Goal: Navigation & Orientation: Find specific page/section

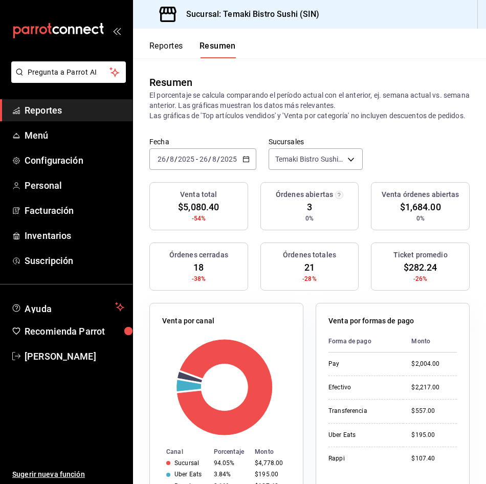
click at [172, 41] on button "Reportes" at bounding box center [166, 49] width 34 height 17
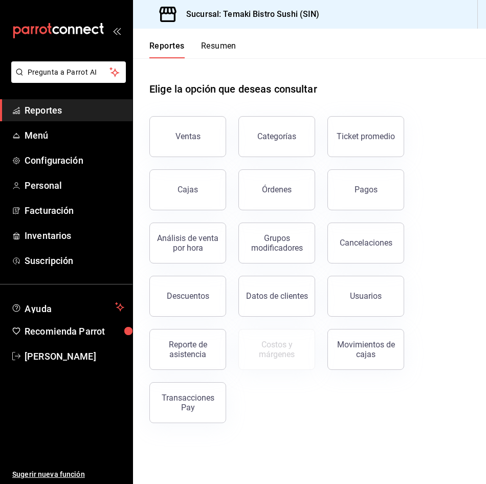
click at [218, 43] on button "Resumen" at bounding box center [218, 49] width 35 height 17
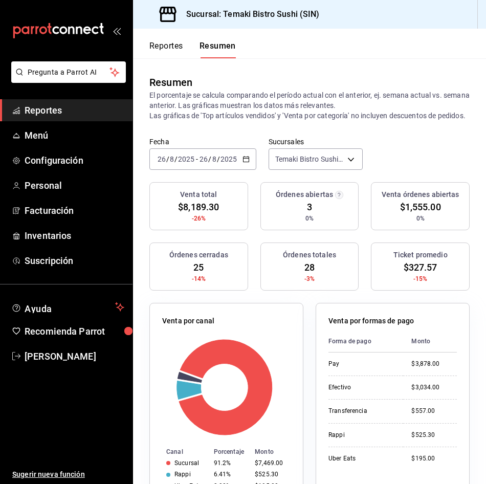
click at [177, 45] on button "Reportes" at bounding box center [166, 49] width 34 height 17
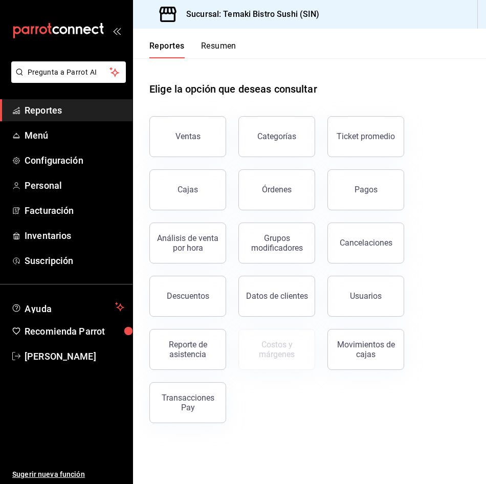
click at [224, 43] on button "Resumen" at bounding box center [218, 49] width 35 height 17
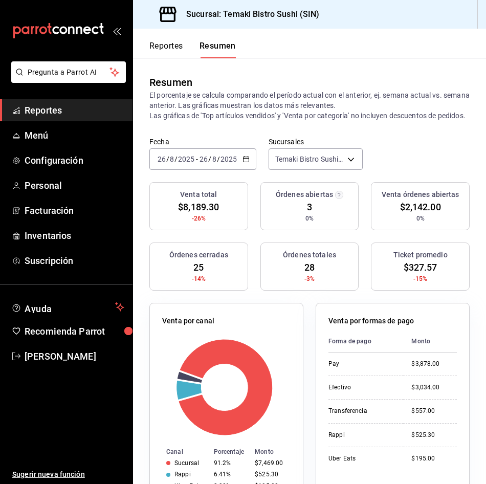
click at [172, 48] on button "Reportes" at bounding box center [166, 49] width 34 height 17
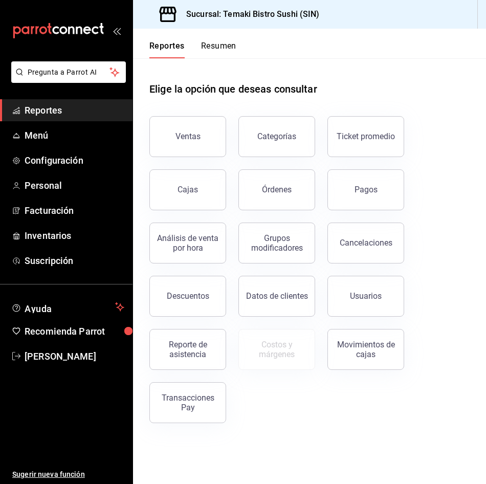
click at [228, 42] on button "Resumen" at bounding box center [218, 49] width 35 height 17
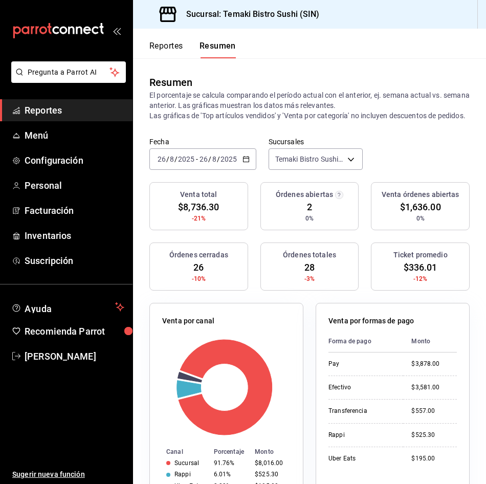
click at [166, 51] on button "Reportes" at bounding box center [166, 49] width 34 height 17
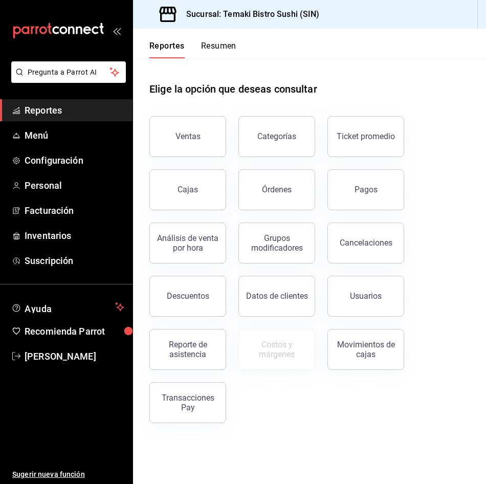
click at [227, 42] on button "Resumen" at bounding box center [218, 49] width 35 height 17
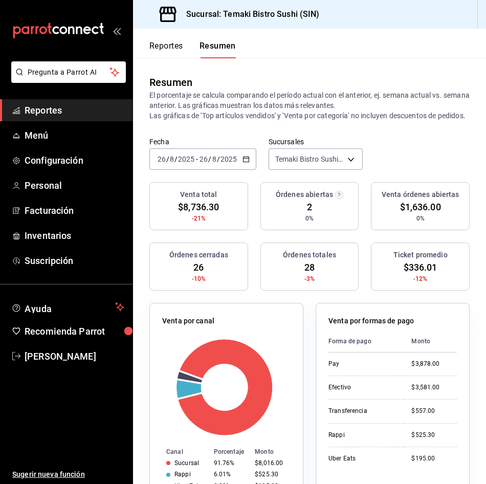
click at [170, 48] on button "Reportes" at bounding box center [166, 49] width 34 height 17
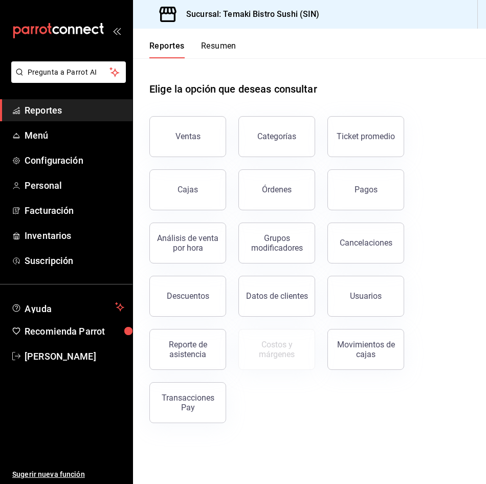
click at [221, 43] on button "Resumen" at bounding box center [218, 49] width 35 height 17
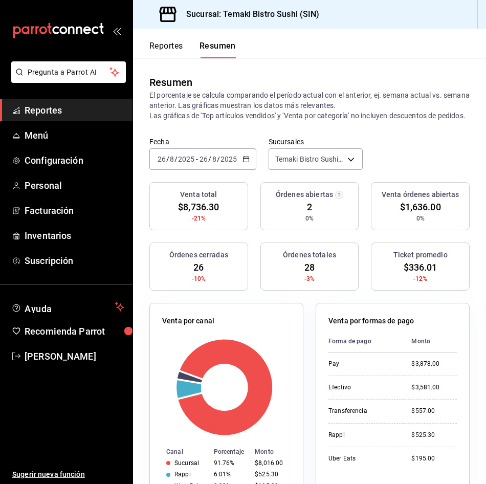
click at [175, 46] on button "Reportes" at bounding box center [166, 49] width 34 height 17
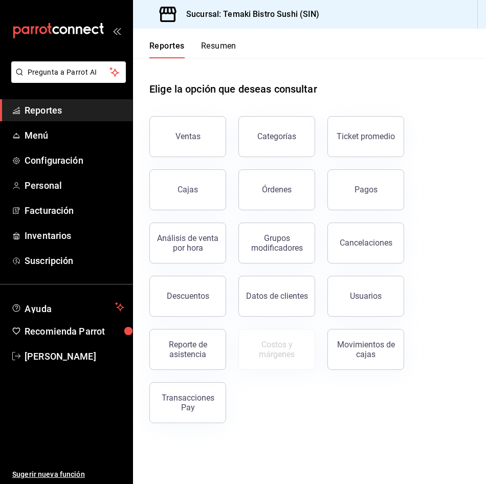
click at [204, 46] on button "Resumen" at bounding box center [218, 49] width 35 height 17
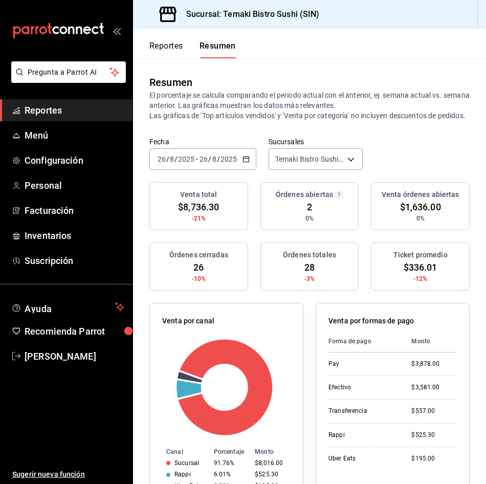
click at [176, 45] on button "Reportes" at bounding box center [166, 49] width 34 height 17
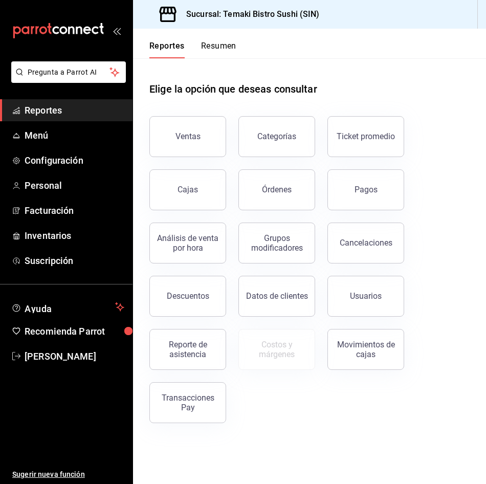
click at [228, 46] on button "Resumen" at bounding box center [218, 49] width 35 height 17
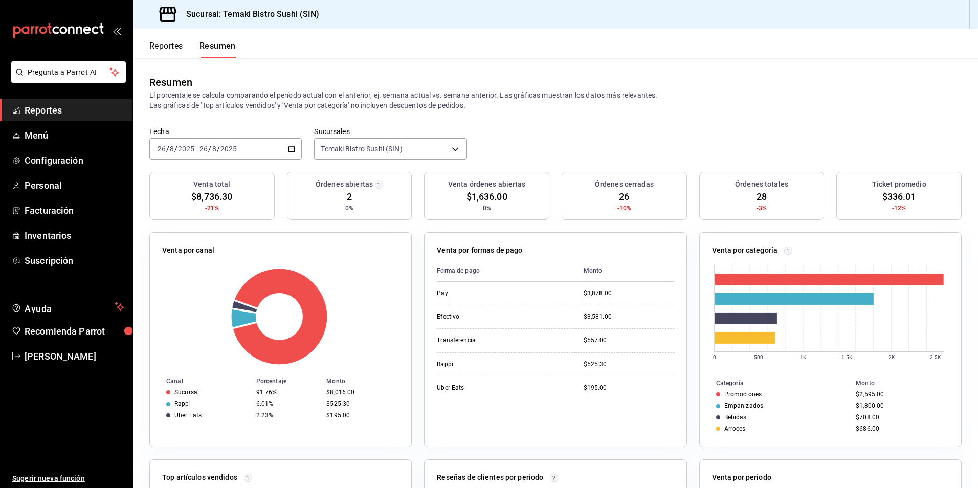
click at [172, 52] on button "Reportes" at bounding box center [166, 49] width 34 height 17
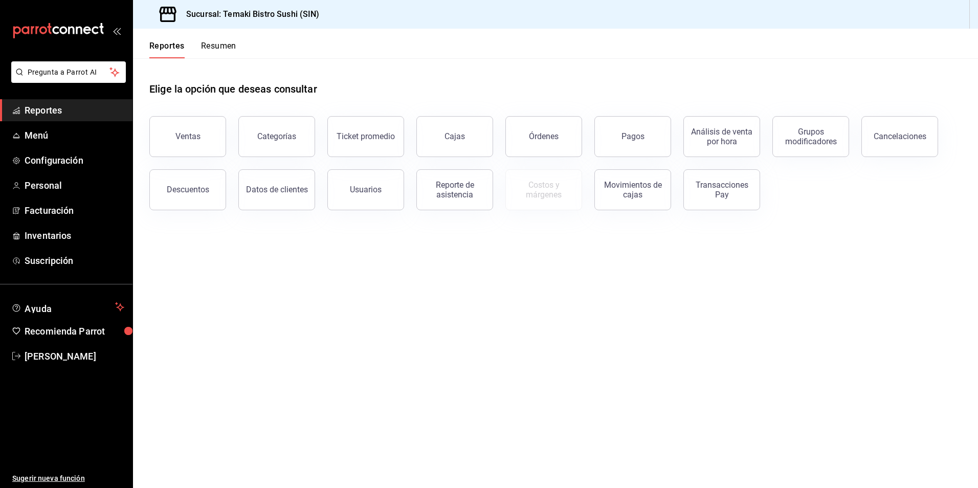
click at [215, 48] on button "Resumen" at bounding box center [218, 49] width 35 height 17
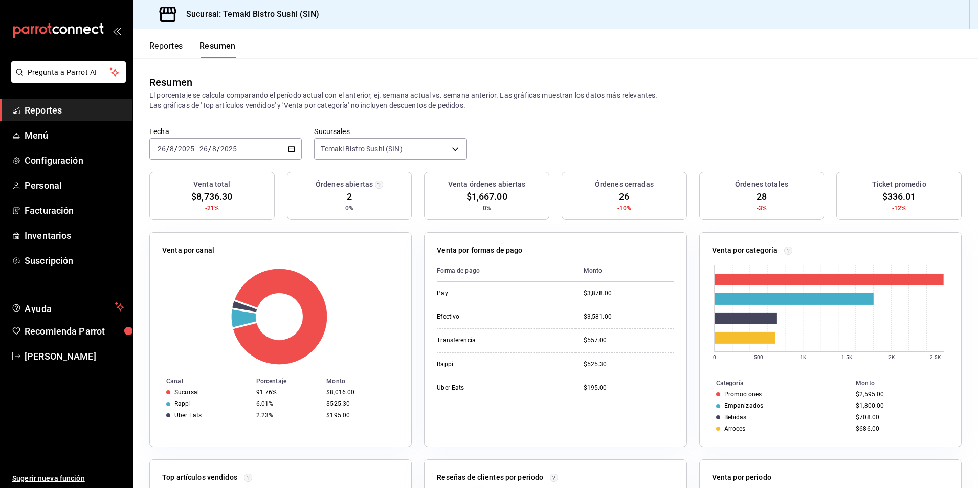
click at [169, 47] on button "Reportes" at bounding box center [166, 49] width 34 height 17
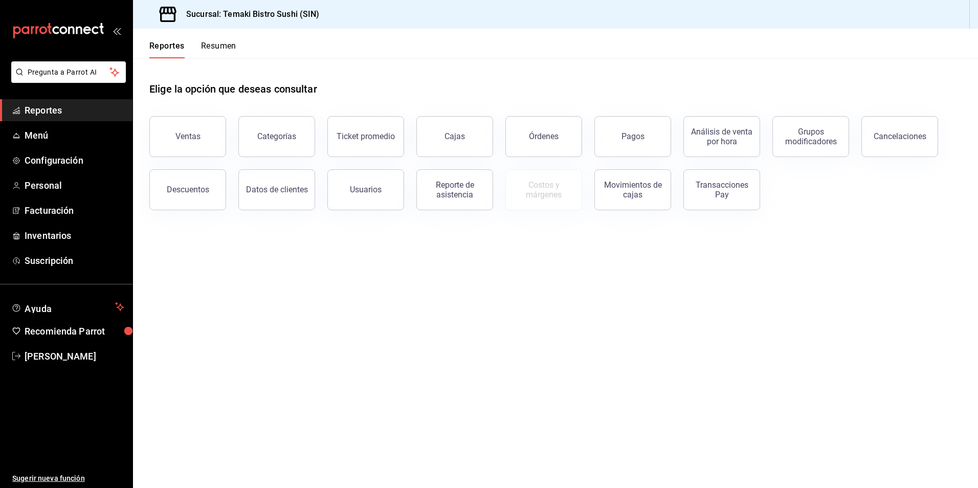
click at [228, 46] on button "Resumen" at bounding box center [218, 49] width 35 height 17
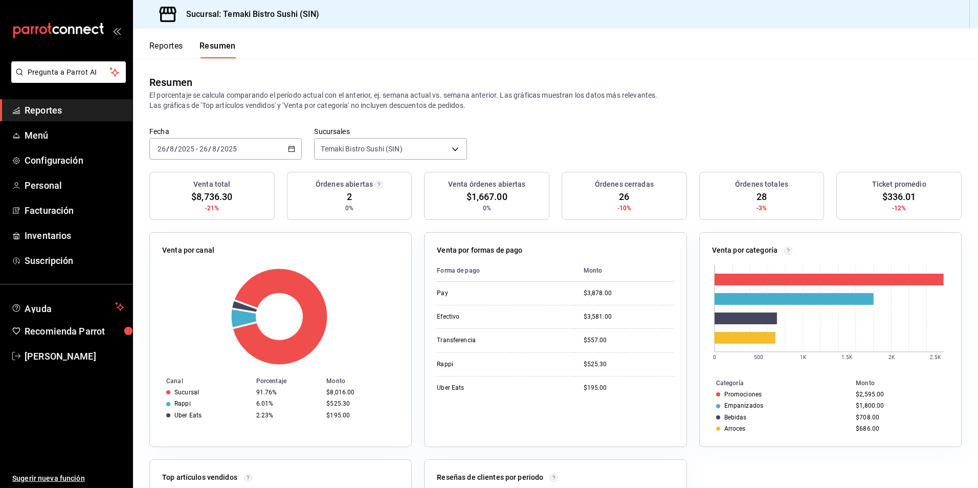
click at [163, 47] on button "Reportes" at bounding box center [166, 49] width 34 height 17
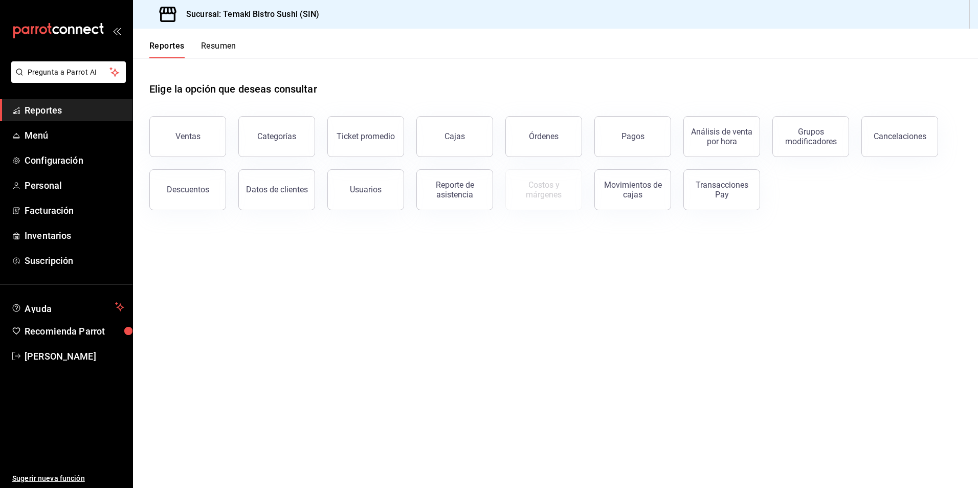
click at [271, 47] on header "Reportes Resumen" at bounding box center [555, 44] width 845 height 30
click at [233, 44] on button "Resumen" at bounding box center [218, 49] width 35 height 17
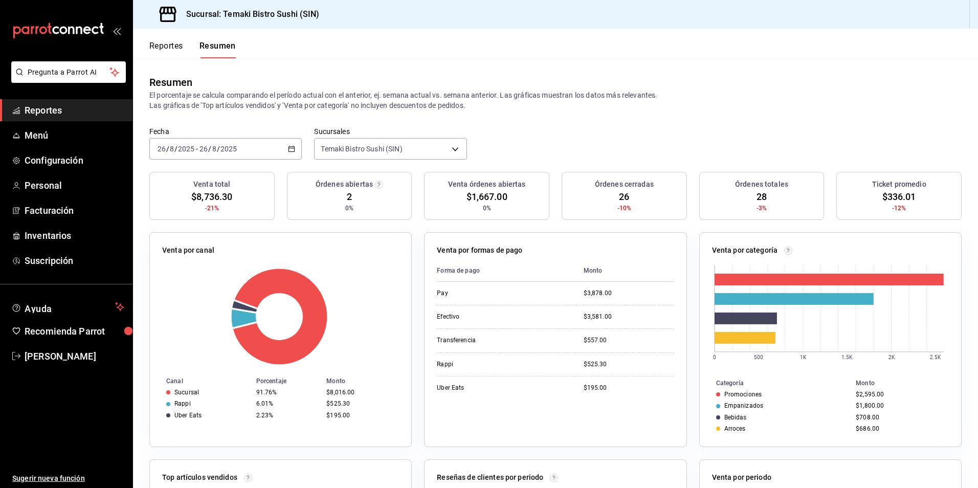
click at [172, 45] on button "Reportes" at bounding box center [166, 49] width 34 height 17
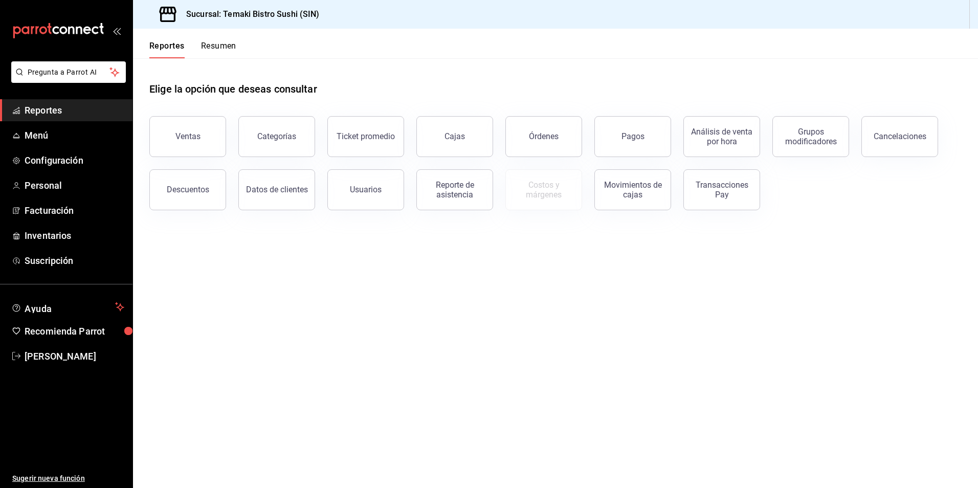
click at [203, 49] on button "Resumen" at bounding box center [218, 49] width 35 height 17
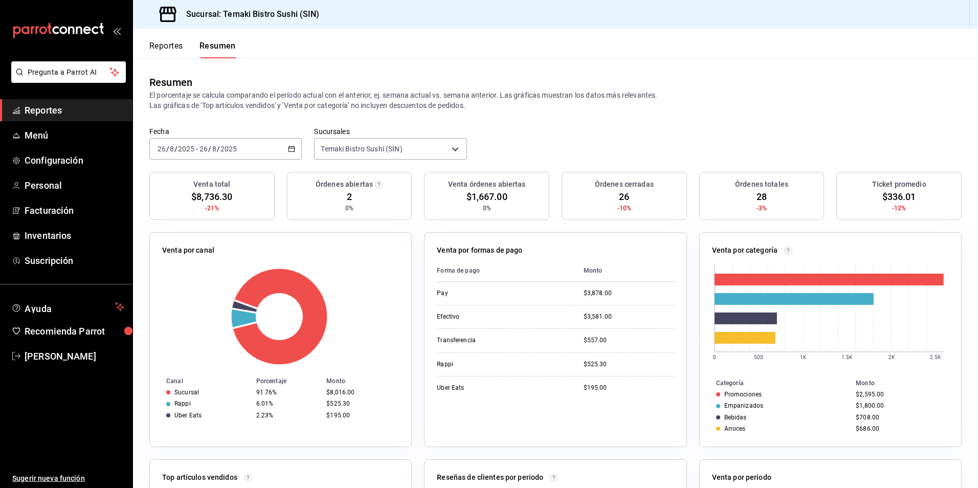
click at [158, 49] on button "Reportes" at bounding box center [166, 49] width 34 height 17
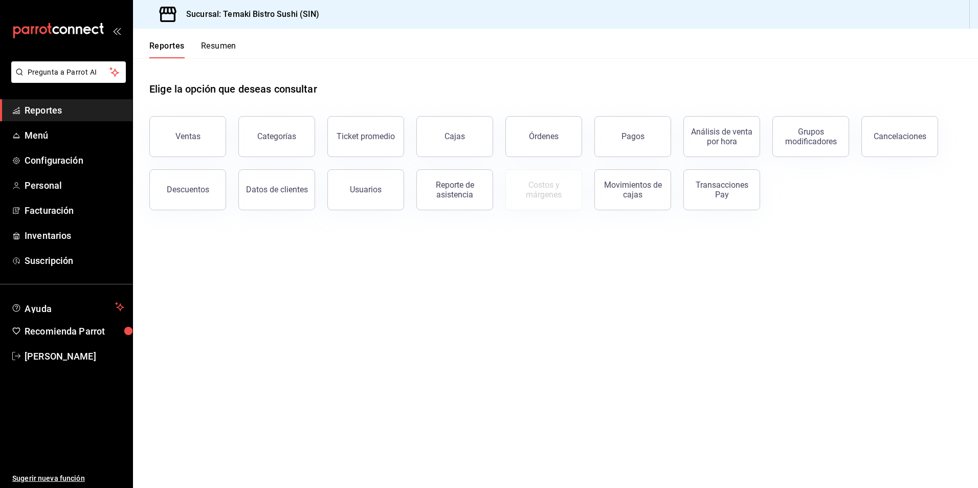
click at [217, 46] on button "Resumen" at bounding box center [218, 49] width 35 height 17
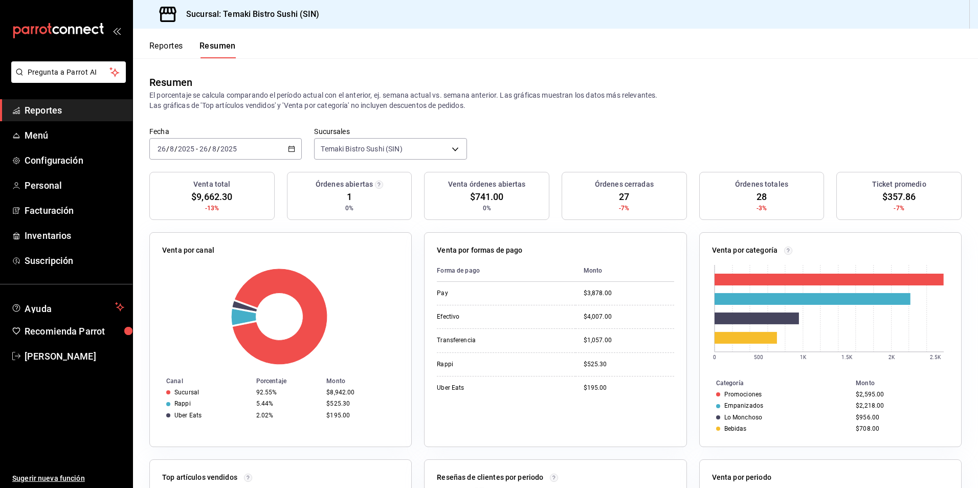
click at [177, 46] on button "Reportes" at bounding box center [166, 49] width 34 height 17
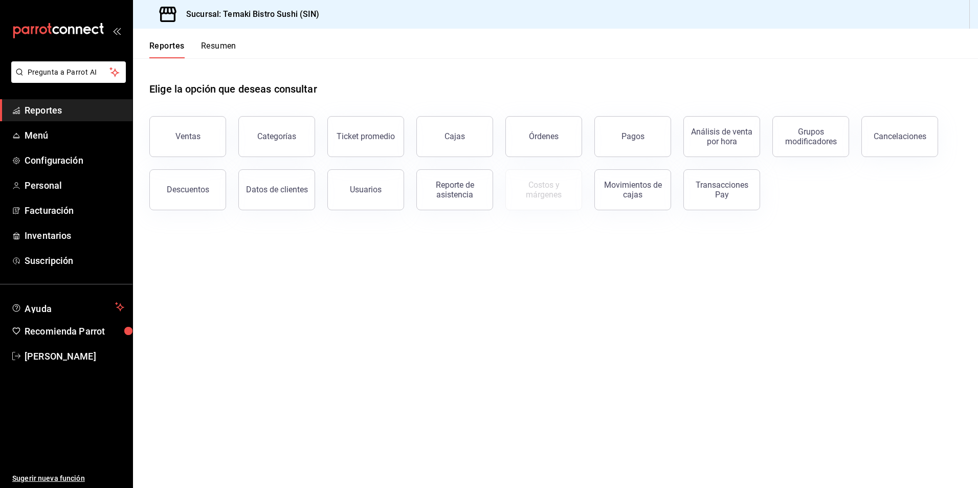
click at [199, 47] on div "Reportes Resumen" at bounding box center [192, 49] width 87 height 17
click at [209, 46] on button "Resumen" at bounding box center [218, 49] width 35 height 17
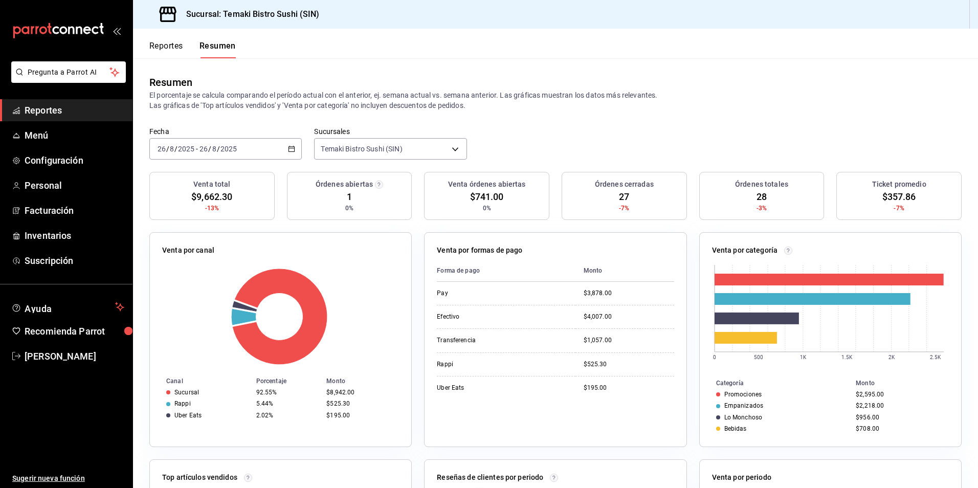
click at [173, 47] on button "Reportes" at bounding box center [166, 49] width 34 height 17
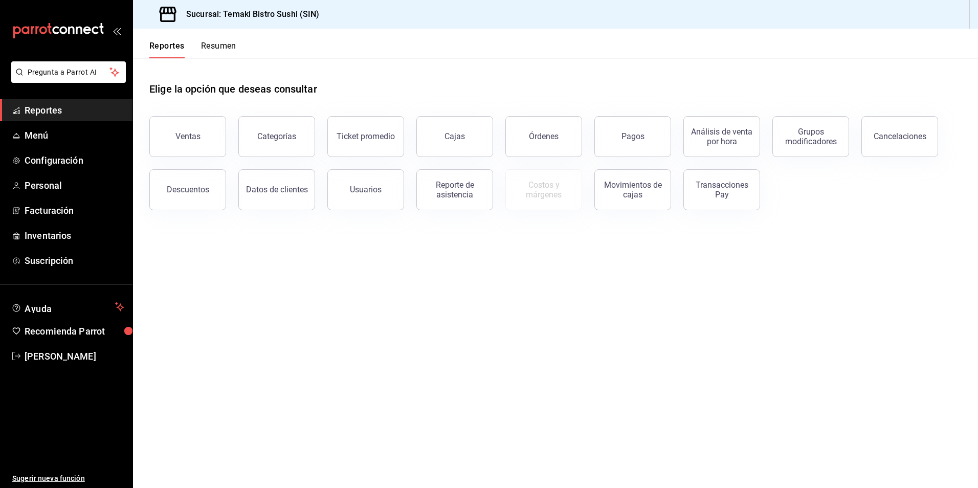
click at [212, 45] on button "Resumen" at bounding box center [218, 49] width 35 height 17
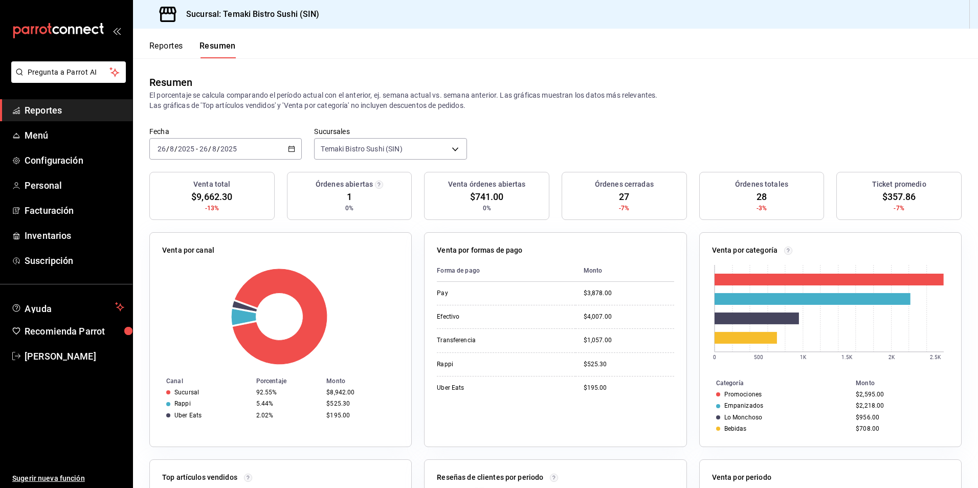
click at [177, 55] on button "Reportes" at bounding box center [166, 49] width 34 height 17
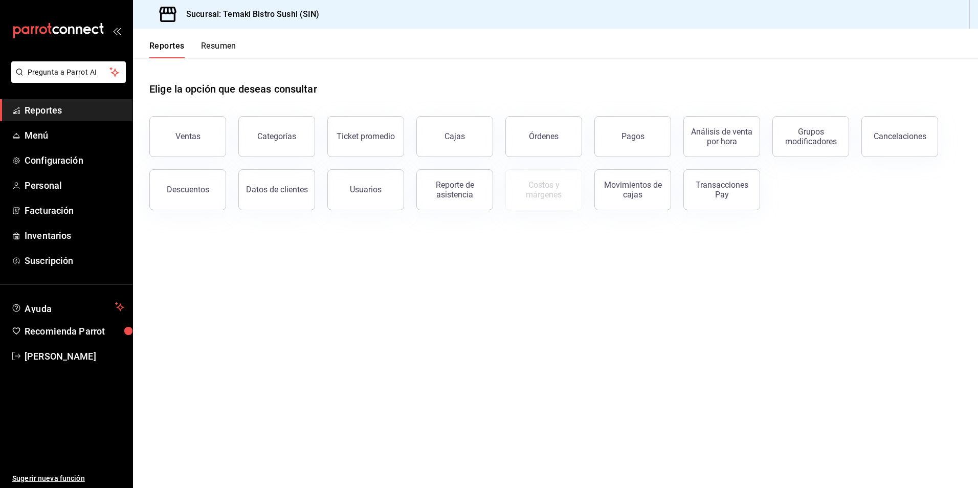
click at [213, 49] on button "Resumen" at bounding box center [218, 49] width 35 height 17
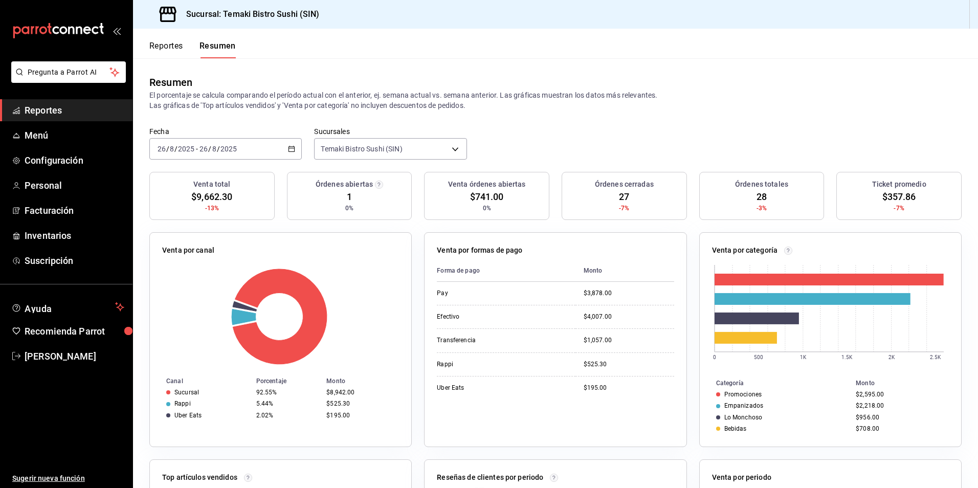
click at [175, 50] on button "Reportes" at bounding box center [166, 49] width 34 height 17
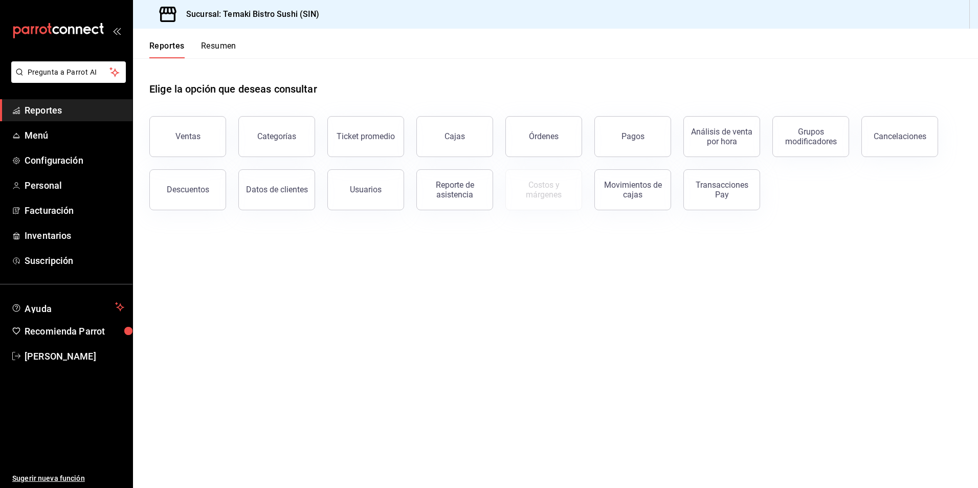
click at [213, 49] on button "Resumen" at bounding box center [218, 49] width 35 height 17
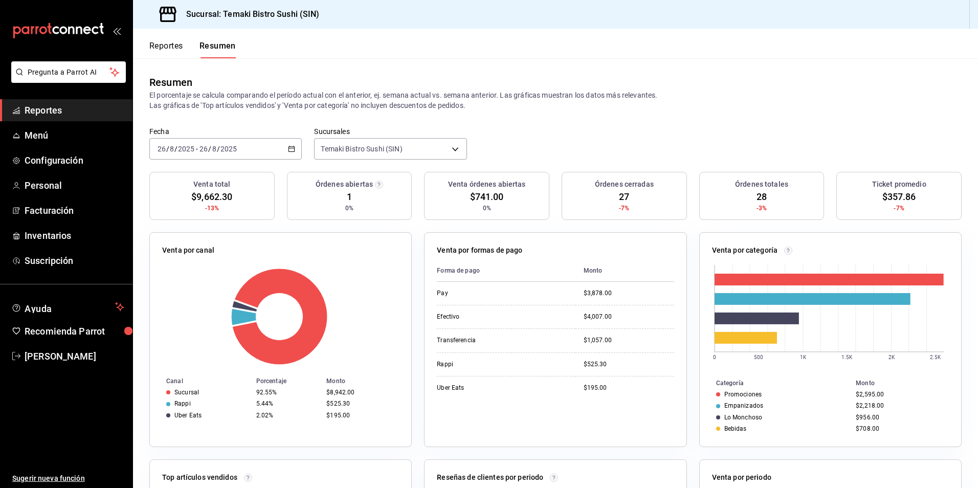
click at [178, 46] on button "Reportes" at bounding box center [166, 49] width 34 height 17
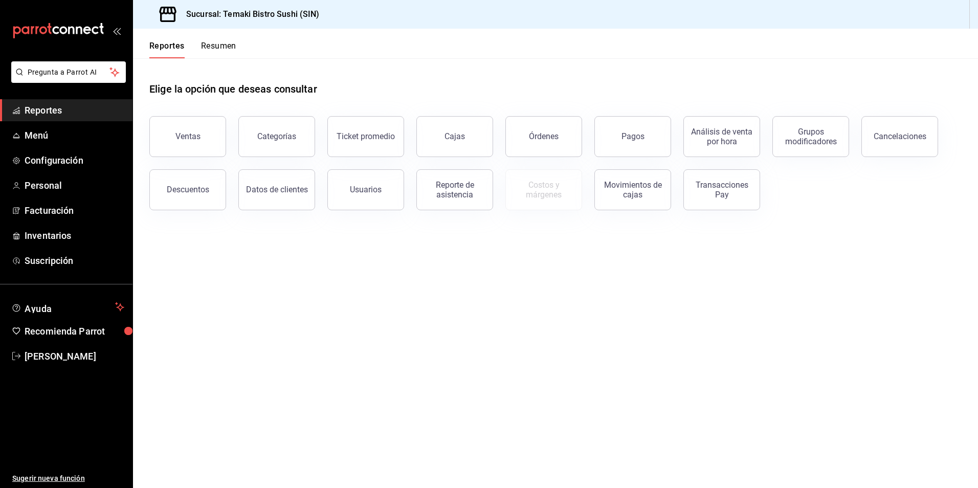
click at [210, 45] on button "Resumen" at bounding box center [218, 49] width 35 height 17
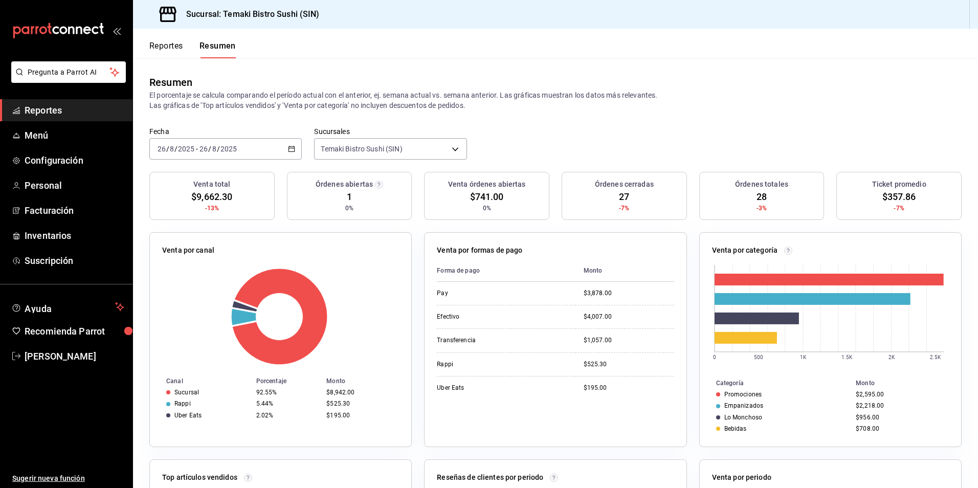
click at [175, 46] on button "Reportes" at bounding box center [166, 49] width 34 height 17
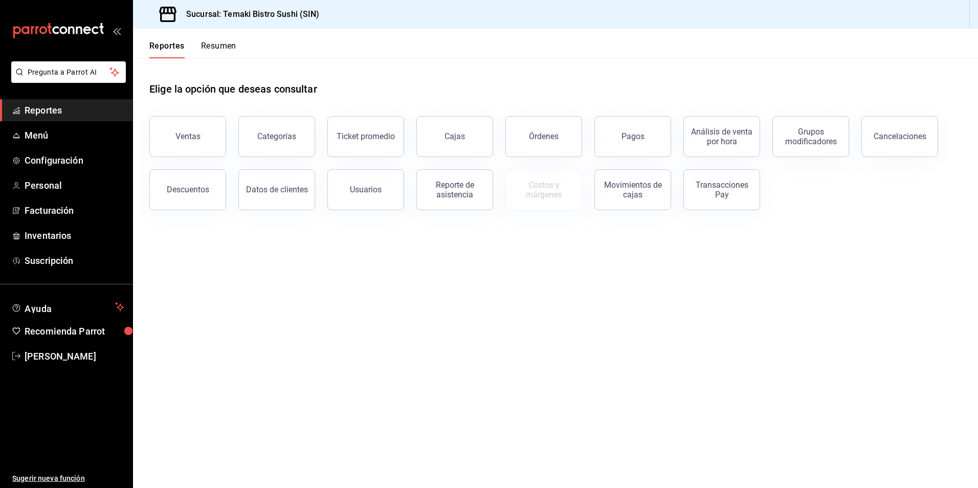
click at [204, 42] on button "Resumen" at bounding box center [218, 49] width 35 height 17
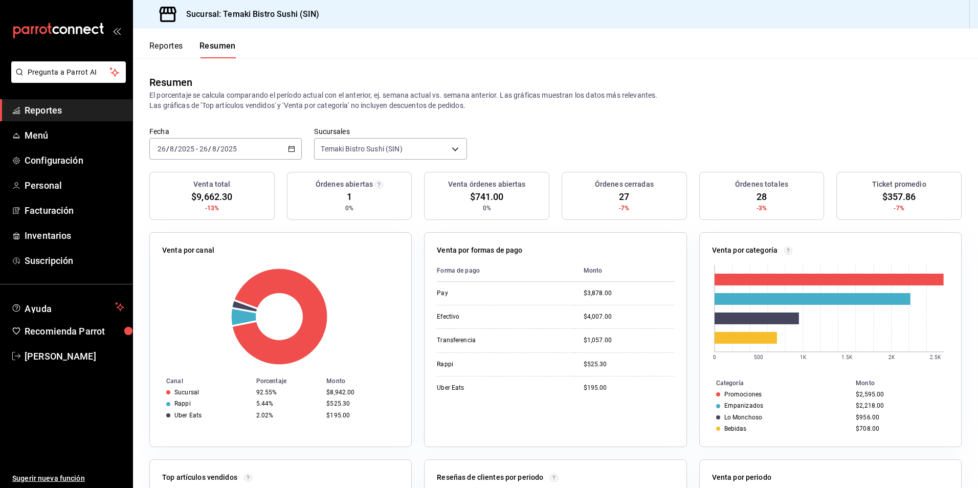
click at [162, 42] on button "Reportes" at bounding box center [166, 49] width 34 height 17
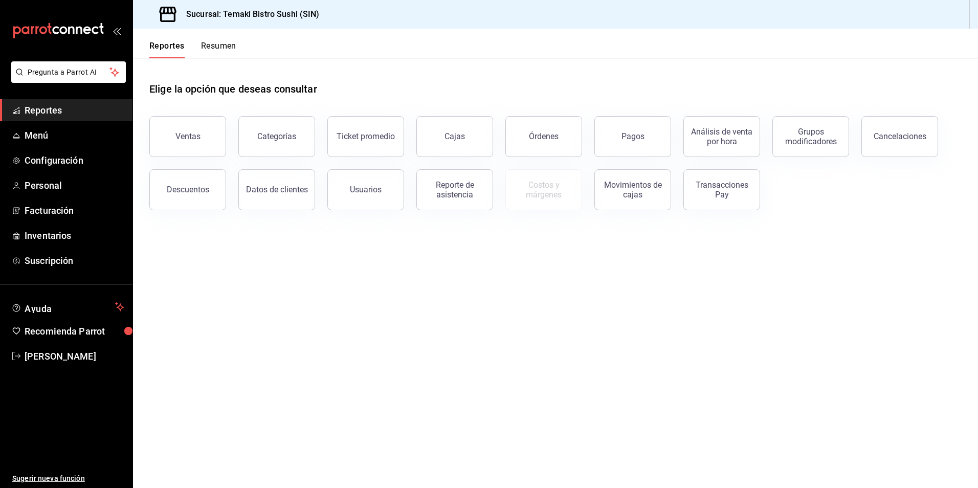
click at [209, 41] on button "Resumen" at bounding box center [218, 49] width 35 height 17
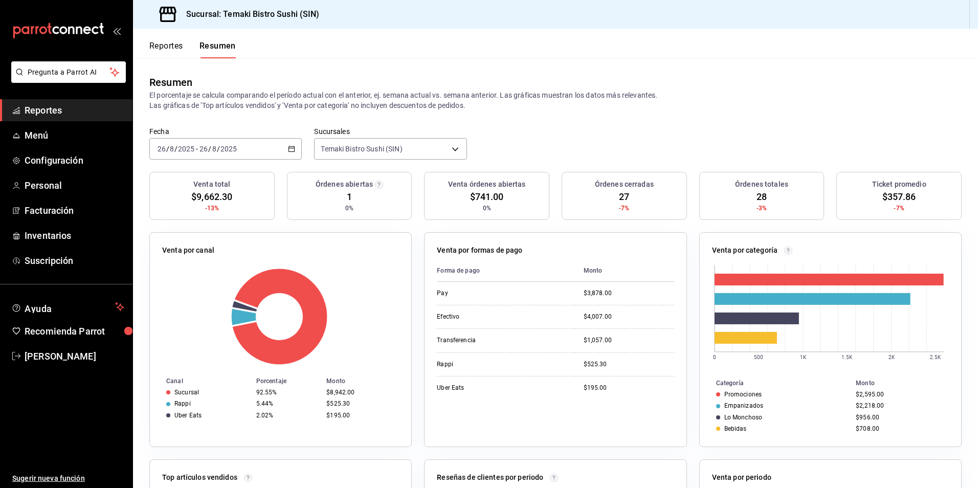
click at [177, 46] on button "Reportes" at bounding box center [166, 49] width 34 height 17
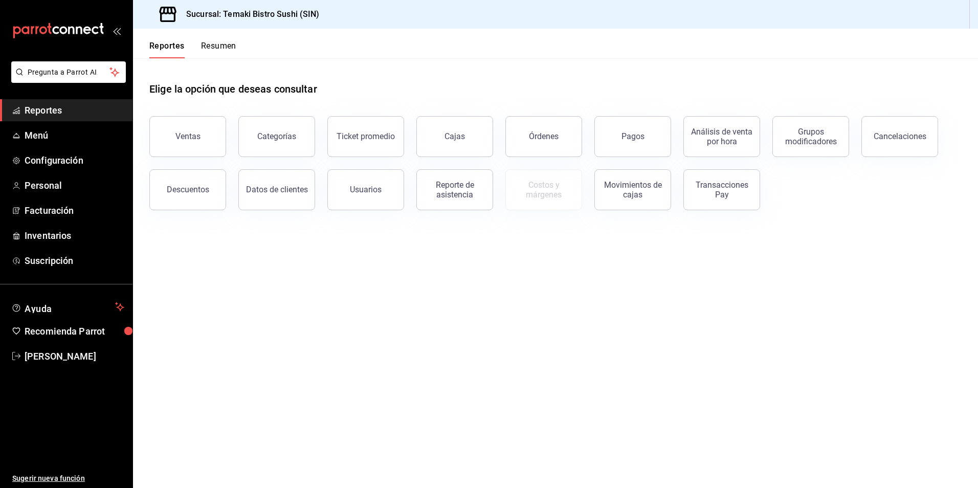
click at [216, 41] on button "Resumen" at bounding box center [218, 49] width 35 height 17
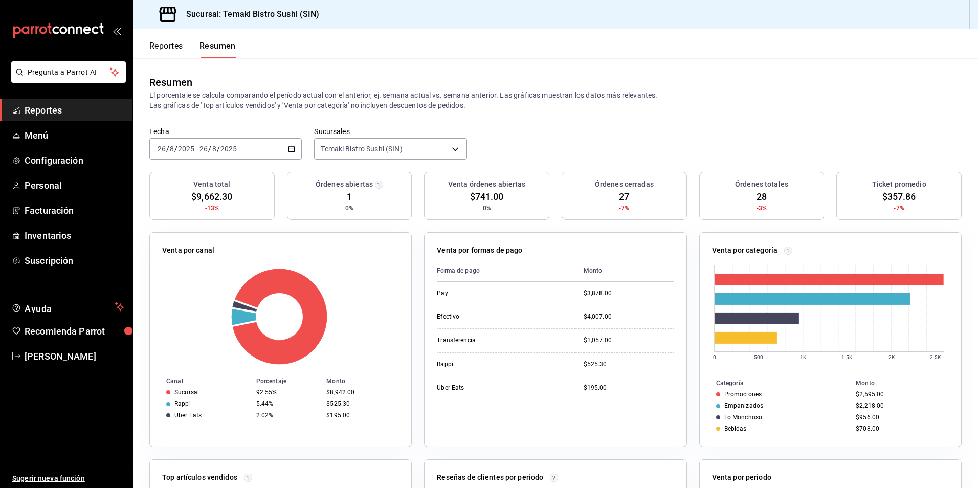
click at [181, 47] on button "Reportes" at bounding box center [166, 49] width 34 height 17
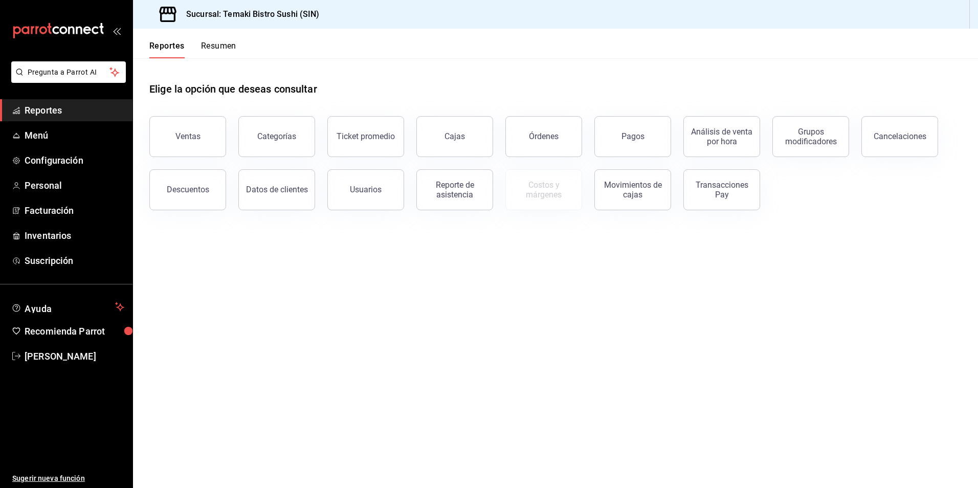
click at [207, 50] on button "Resumen" at bounding box center [218, 49] width 35 height 17
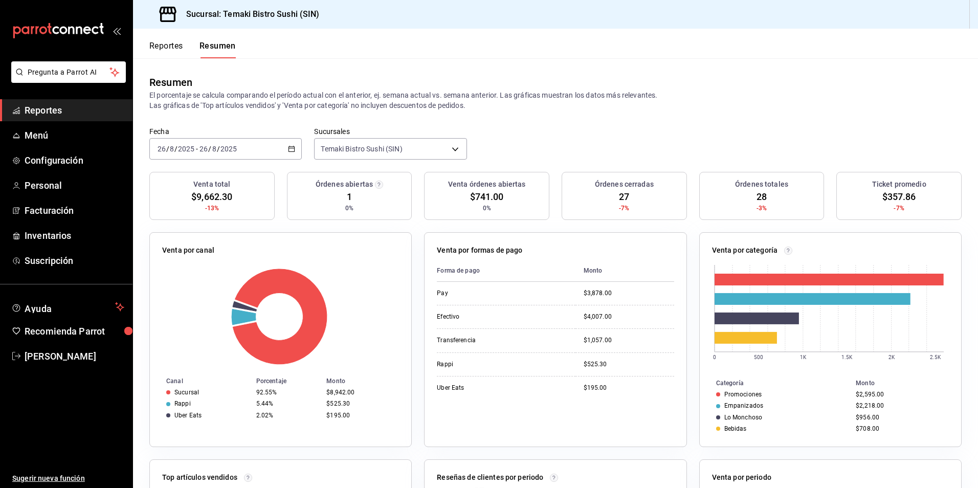
click at [176, 49] on button "Reportes" at bounding box center [166, 49] width 34 height 17
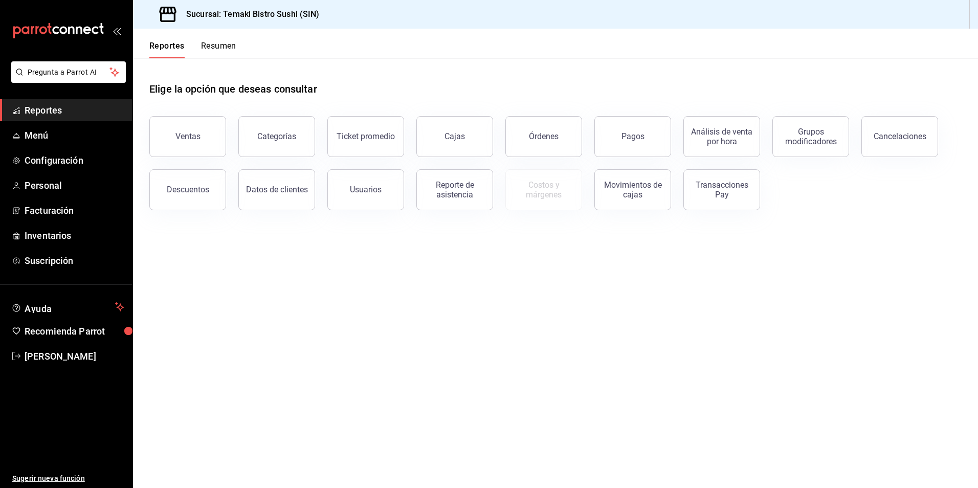
click at [206, 49] on button "Resumen" at bounding box center [218, 49] width 35 height 17
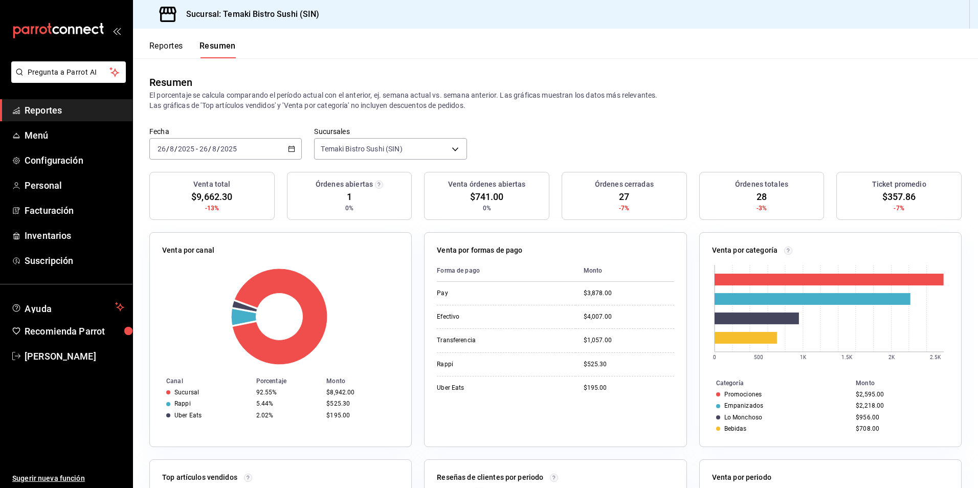
click at [166, 45] on button "Reportes" at bounding box center [166, 49] width 34 height 17
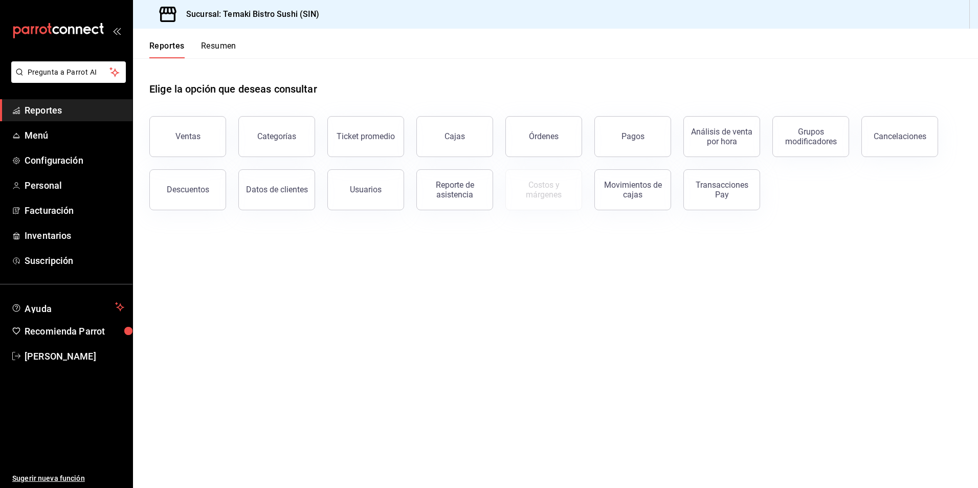
click at [219, 47] on button "Resumen" at bounding box center [218, 49] width 35 height 17
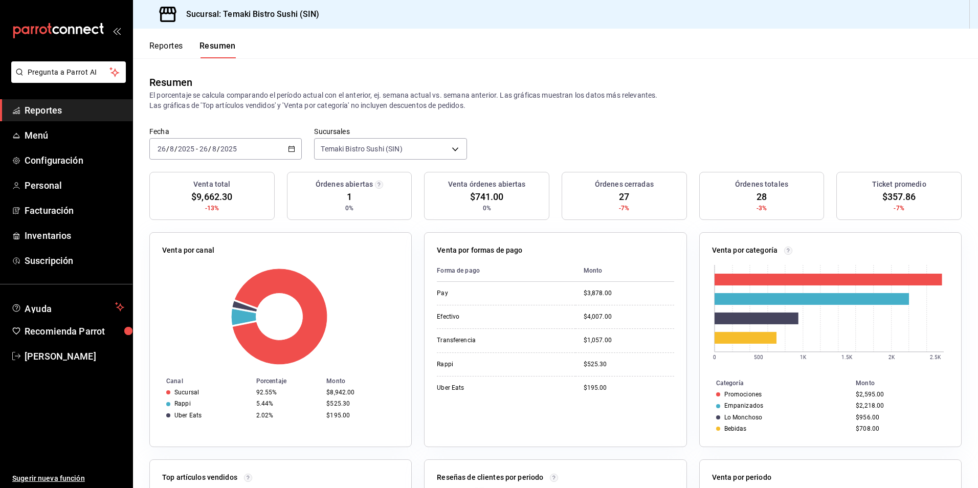
click at [180, 47] on button "Reportes" at bounding box center [166, 49] width 34 height 17
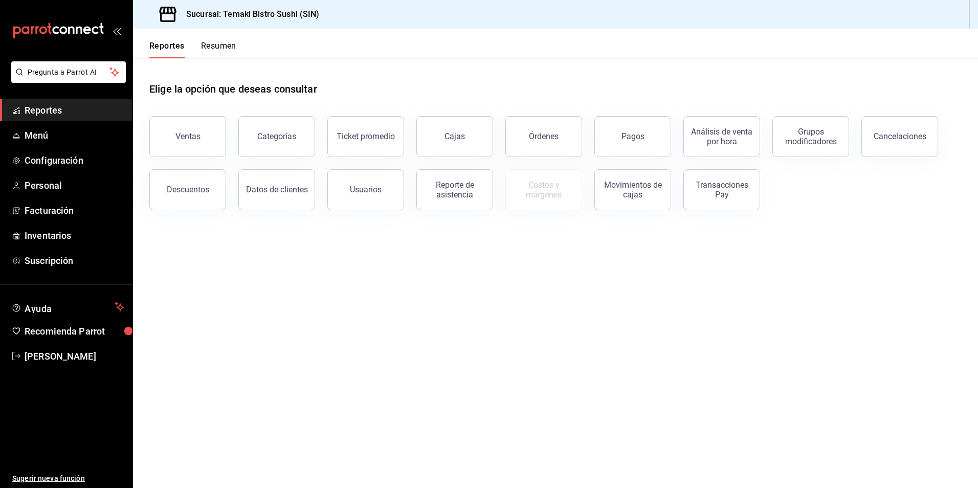
click at [206, 40] on div "Reportes Resumen" at bounding box center [184, 44] width 103 height 30
click at [208, 42] on div "Reportes Resumen" at bounding box center [184, 44] width 103 height 30
click at [208, 42] on button "Resumen" at bounding box center [218, 49] width 35 height 17
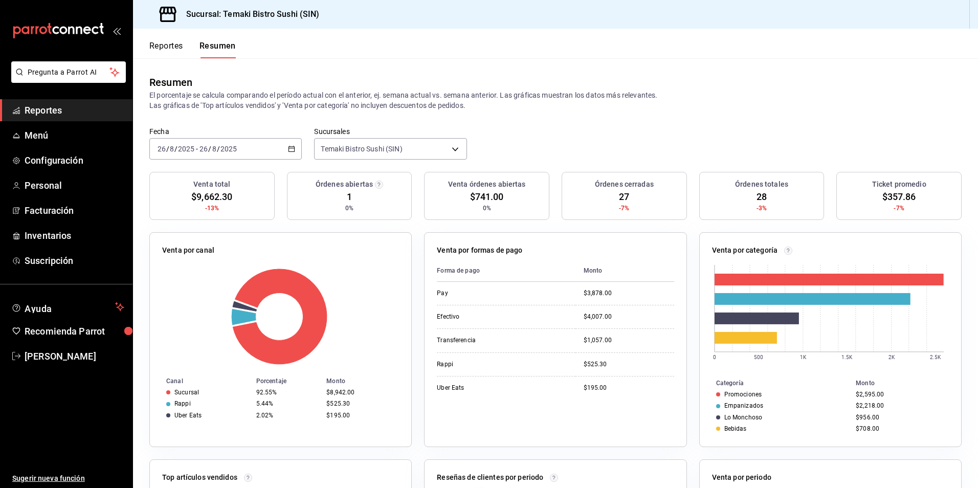
click at [180, 47] on button "Reportes" at bounding box center [166, 49] width 34 height 17
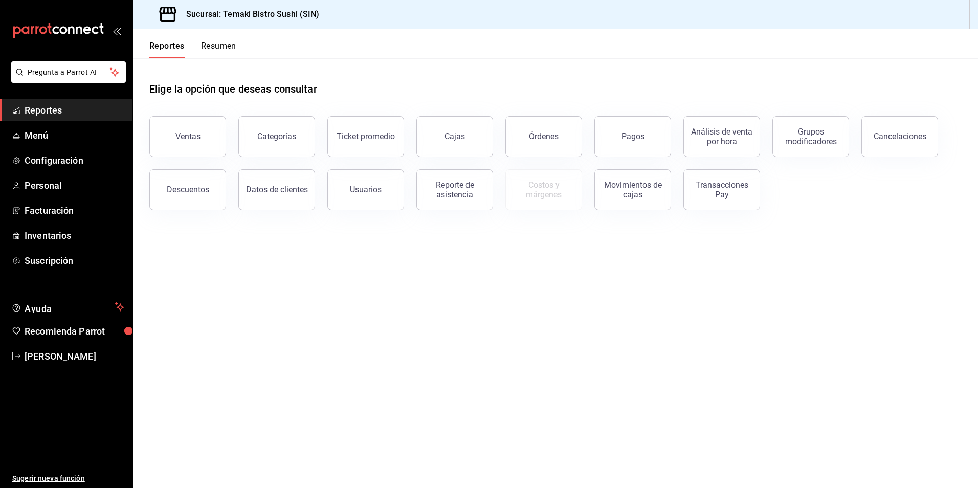
click at [209, 47] on button "Resumen" at bounding box center [218, 49] width 35 height 17
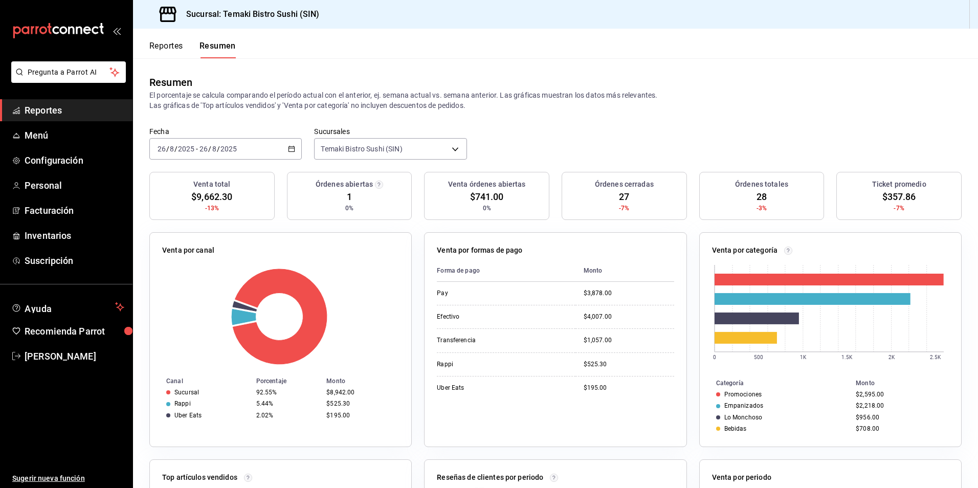
click at [174, 42] on button "Reportes" at bounding box center [166, 49] width 34 height 17
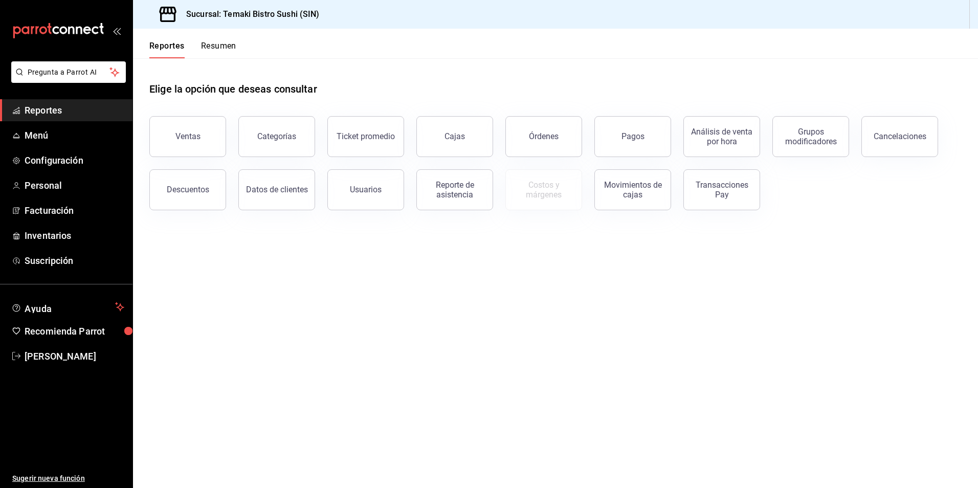
click at [203, 43] on button "Resumen" at bounding box center [218, 49] width 35 height 17
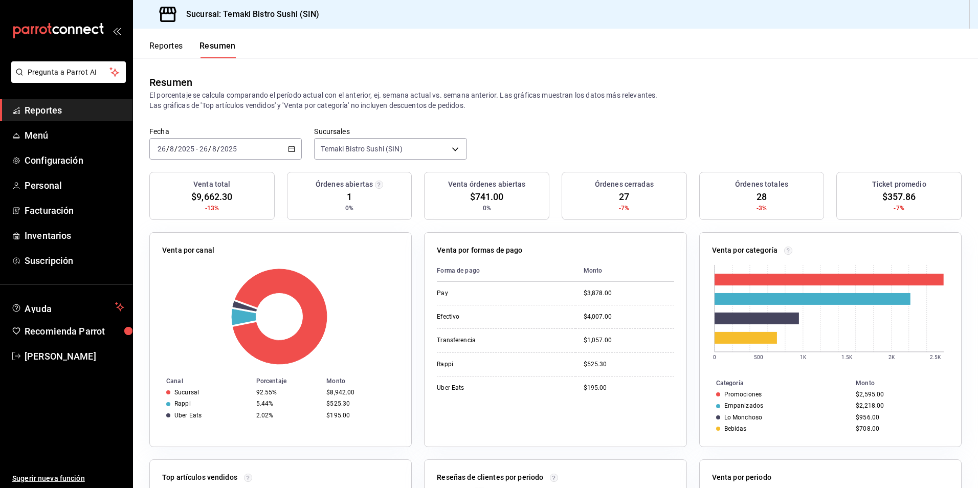
click at [162, 43] on button "Reportes" at bounding box center [166, 49] width 34 height 17
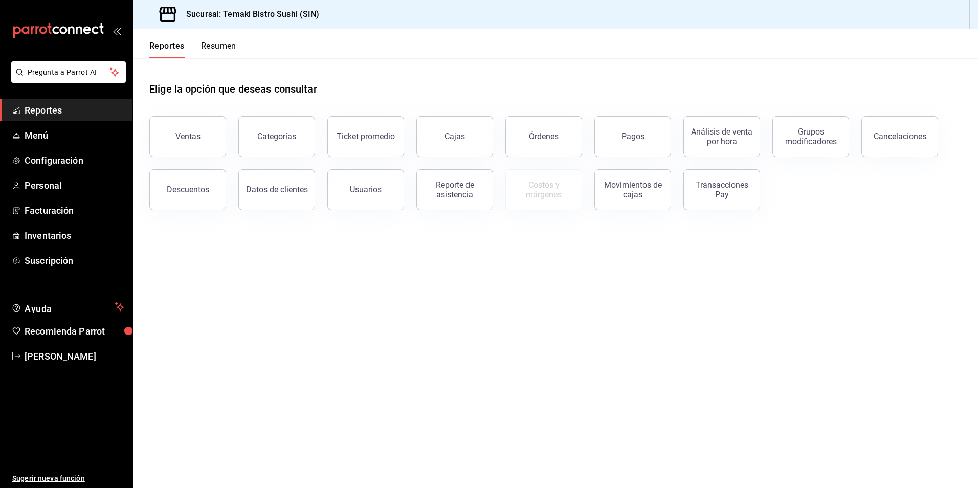
click at [217, 52] on button "Resumen" at bounding box center [218, 49] width 35 height 17
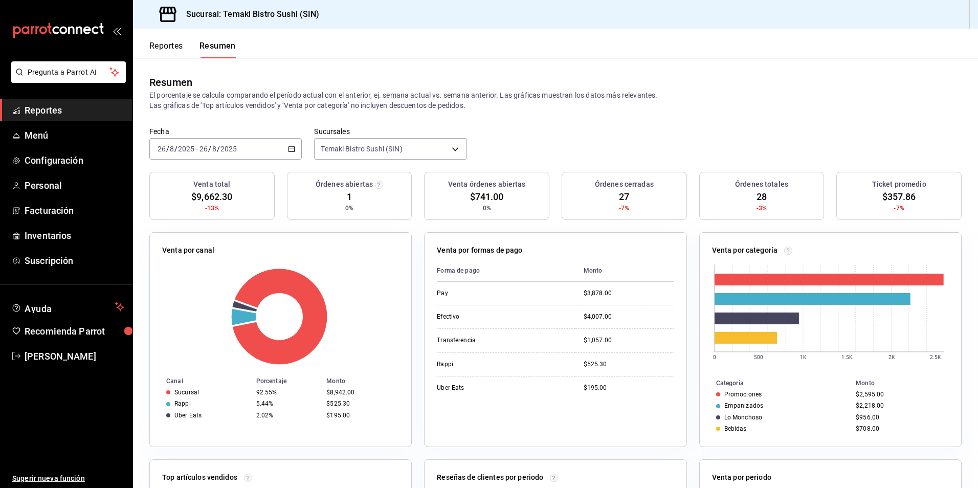
click at [173, 47] on button "Reportes" at bounding box center [166, 49] width 34 height 17
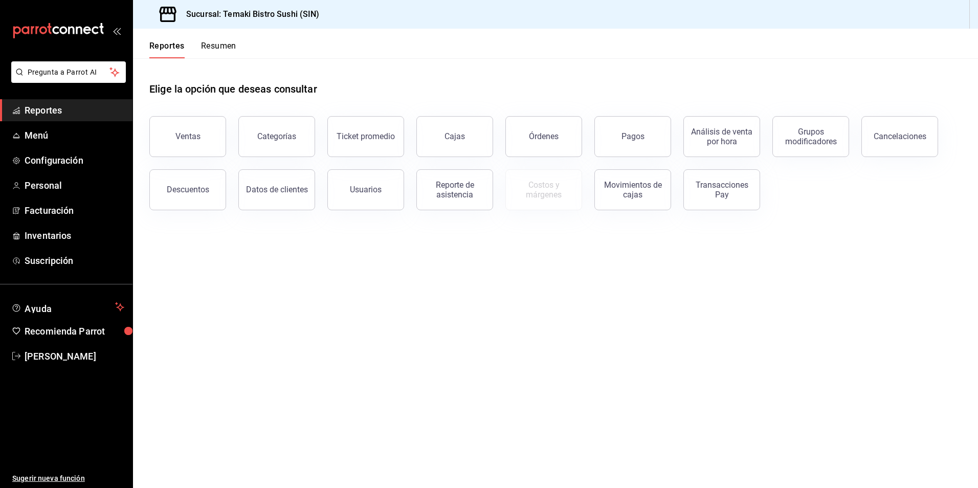
click at [238, 46] on header "Reportes Resumen" at bounding box center [555, 44] width 845 height 30
click at [233, 43] on button "Resumen" at bounding box center [218, 49] width 35 height 17
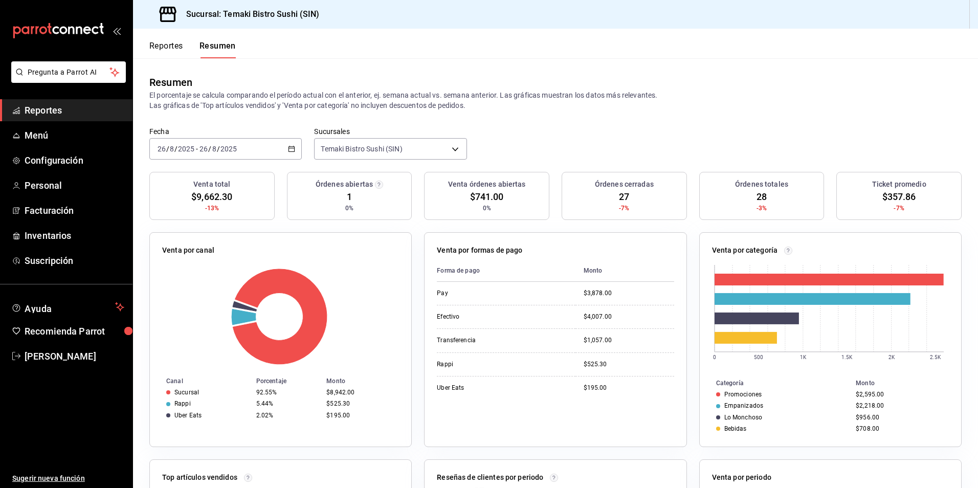
click at [177, 47] on button "Reportes" at bounding box center [166, 49] width 34 height 17
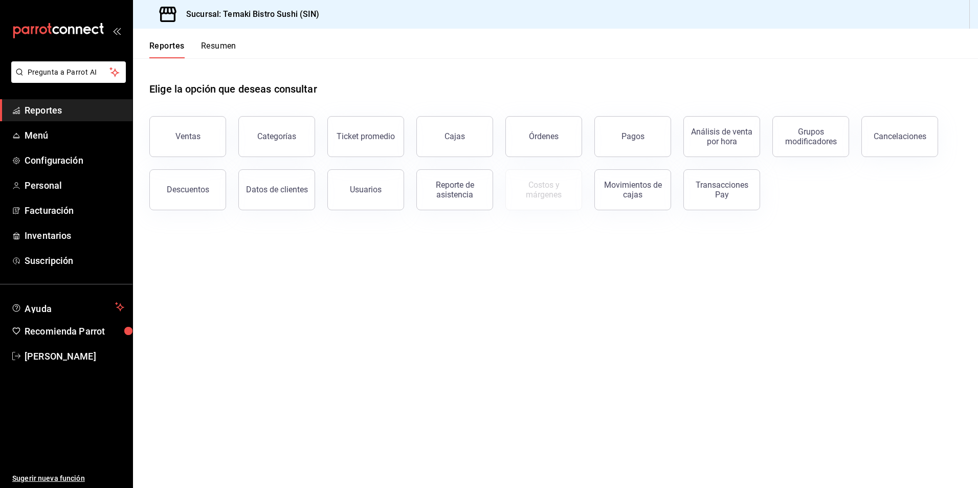
click at [207, 47] on button "Resumen" at bounding box center [218, 49] width 35 height 17
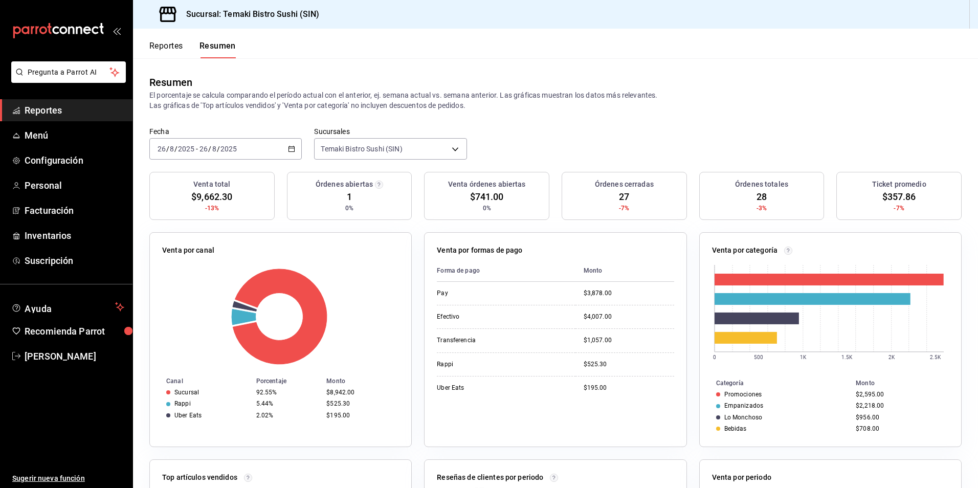
click at [177, 49] on button "Reportes" at bounding box center [166, 49] width 34 height 17
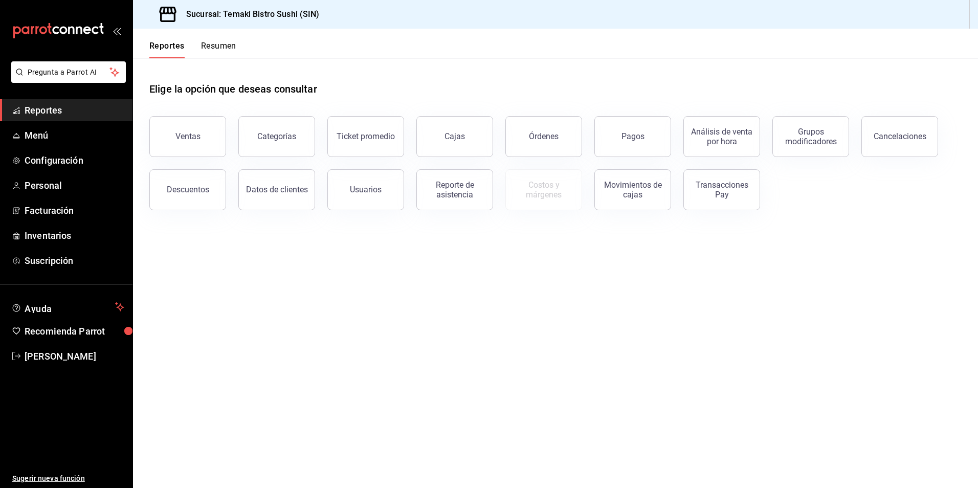
click at [207, 45] on button "Resumen" at bounding box center [218, 49] width 35 height 17
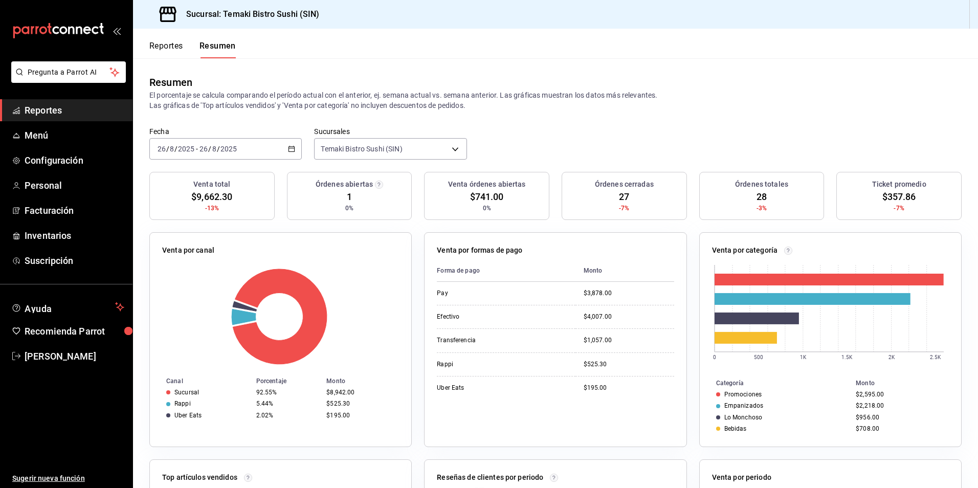
click at [158, 41] on button "Reportes" at bounding box center [166, 49] width 34 height 17
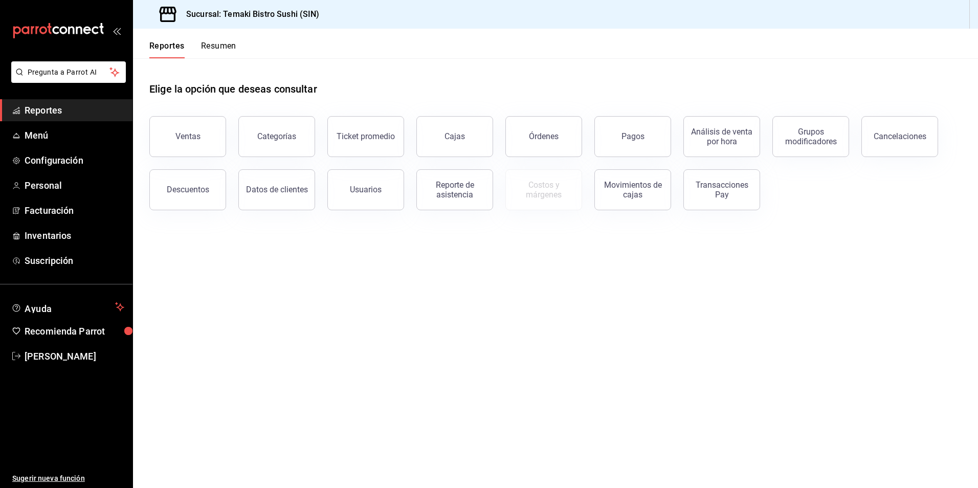
click at [204, 42] on button "Resumen" at bounding box center [218, 49] width 35 height 17
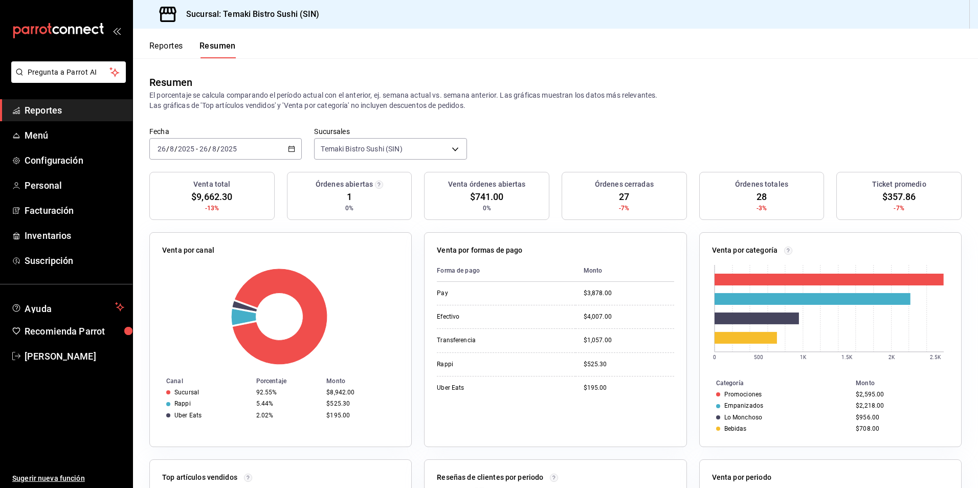
click at [172, 48] on button "Reportes" at bounding box center [166, 49] width 34 height 17
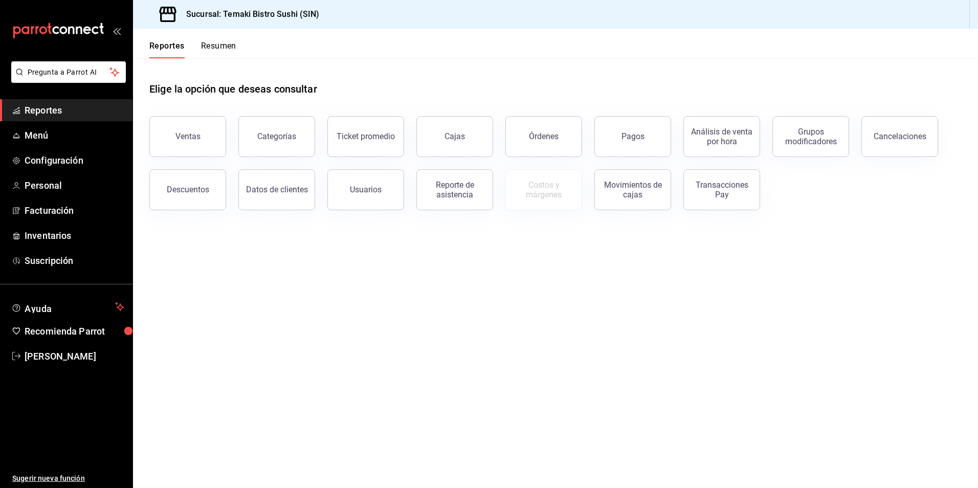
click at [213, 44] on button "Resumen" at bounding box center [218, 49] width 35 height 17
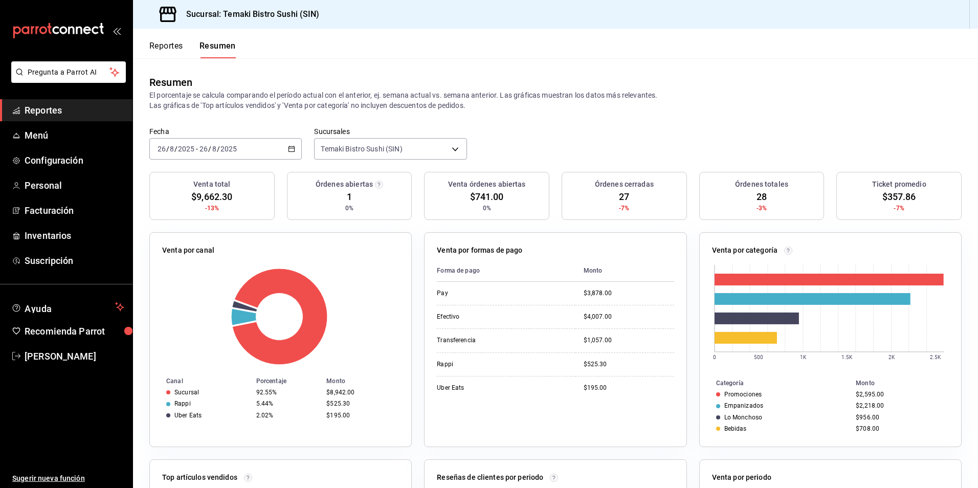
click at [213, 44] on button "Resumen" at bounding box center [217, 49] width 36 height 17
click at [182, 44] on button "Reportes" at bounding box center [166, 49] width 34 height 17
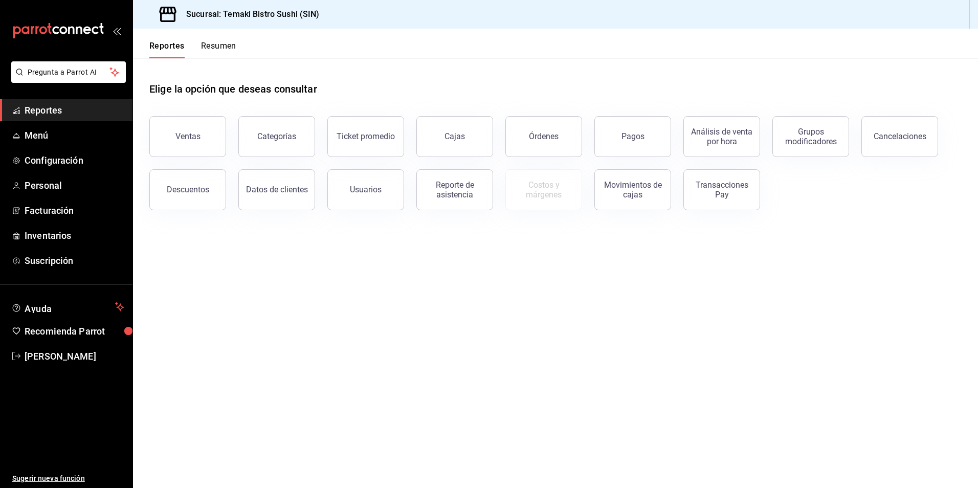
click at [199, 43] on div "Reportes Resumen" at bounding box center [192, 49] width 87 height 17
click at [207, 46] on button "Resumen" at bounding box center [218, 49] width 35 height 17
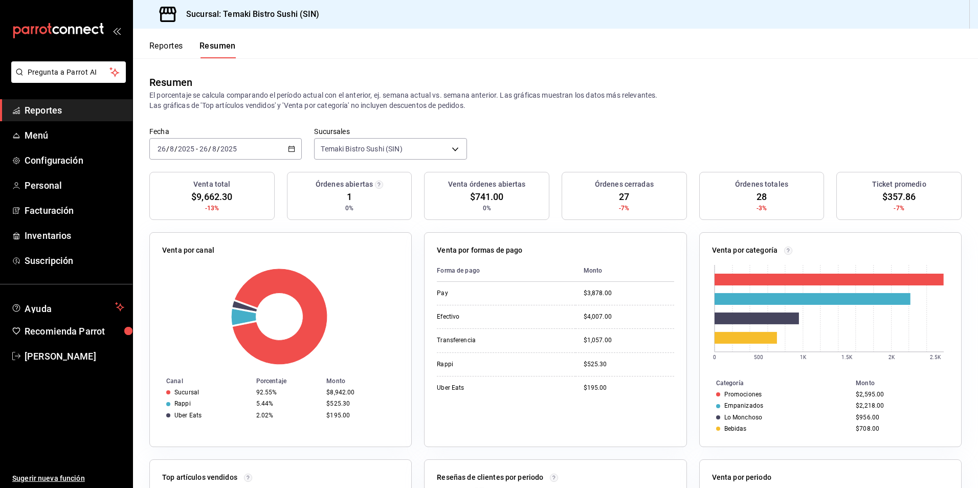
click at [160, 45] on button "Reportes" at bounding box center [166, 49] width 34 height 17
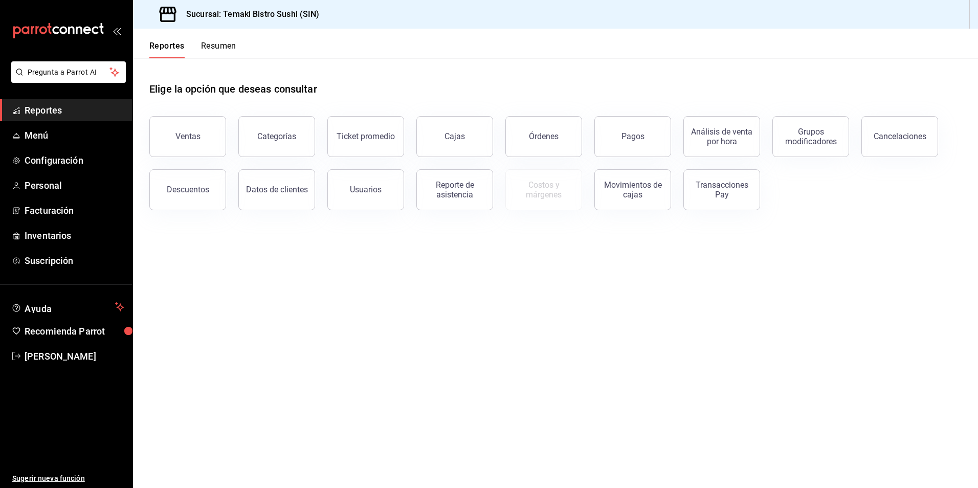
click at [216, 44] on button "Resumen" at bounding box center [218, 49] width 35 height 17
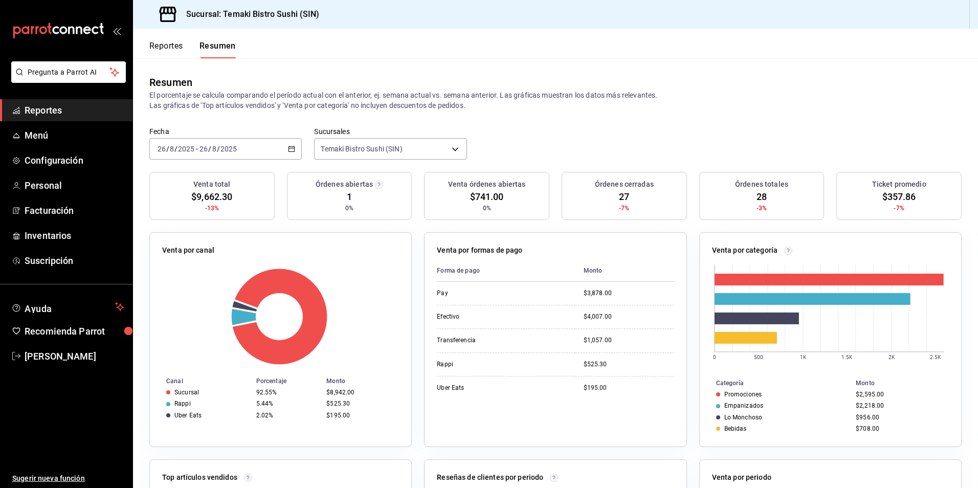
click at [188, 49] on div "Reportes Resumen" at bounding box center [192, 49] width 86 height 17
click at [176, 45] on button "Reportes" at bounding box center [166, 49] width 34 height 17
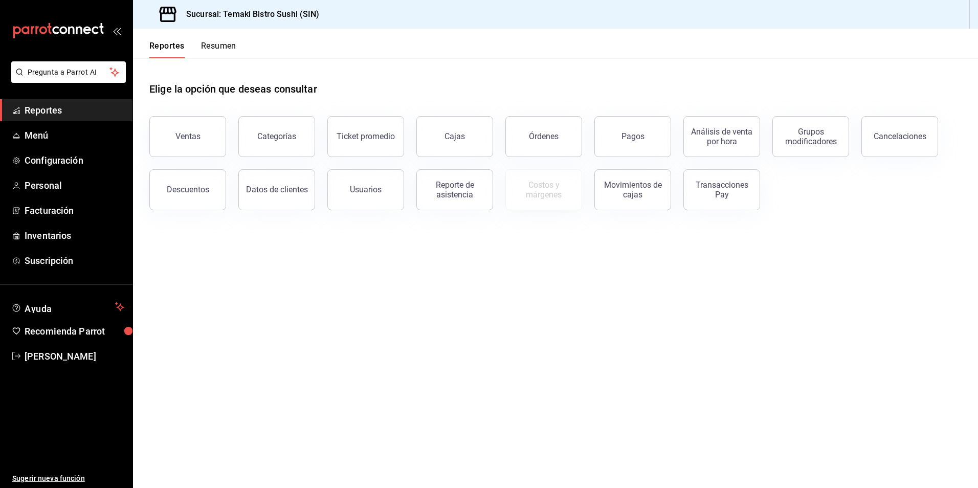
click at [224, 51] on button "Resumen" at bounding box center [218, 49] width 35 height 17
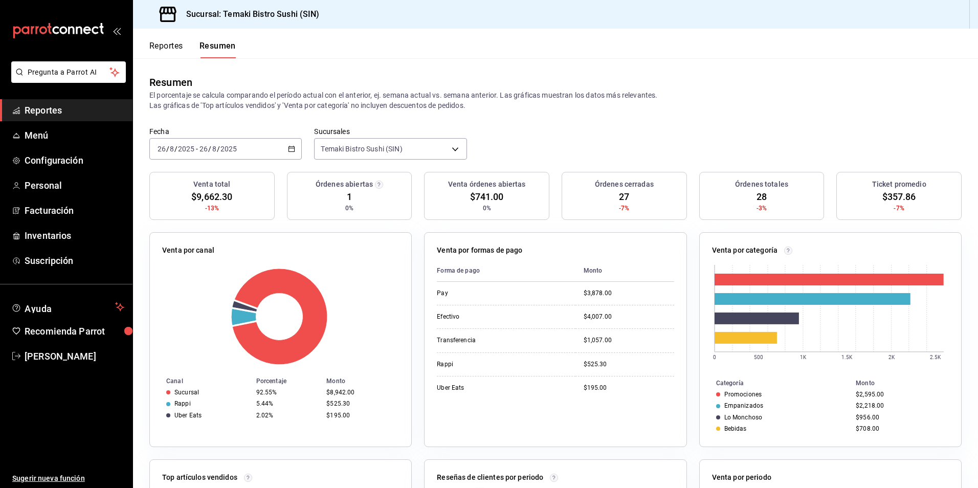
click at [176, 42] on button "Reportes" at bounding box center [166, 49] width 34 height 17
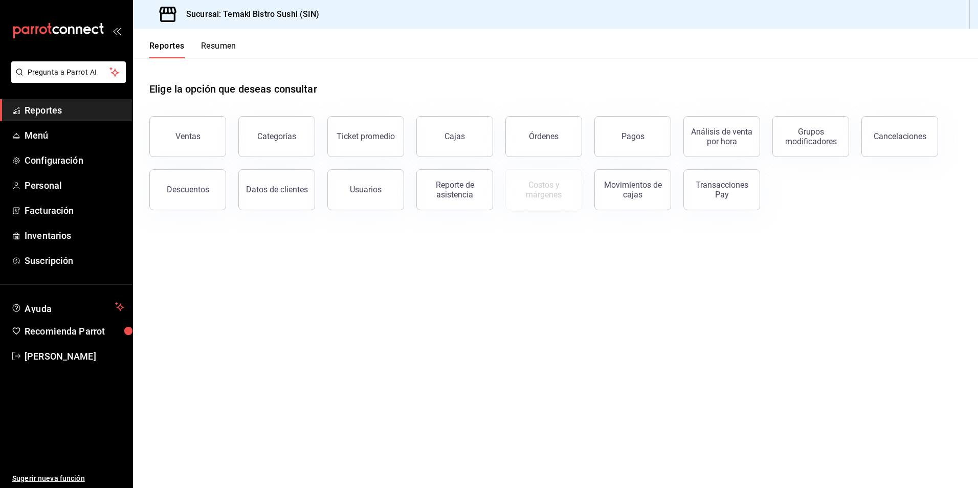
click at [213, 44] on button "Resumen" at bounding box center [218, 49] width 35 height 17
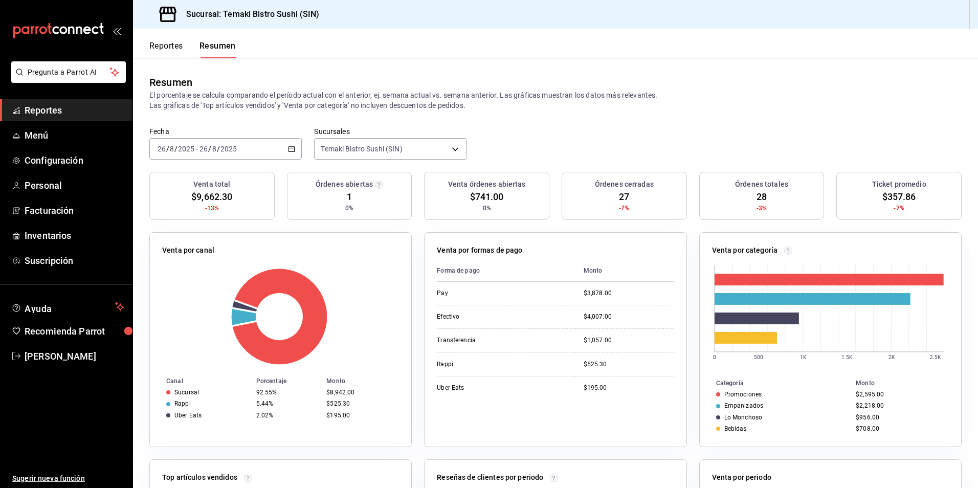
click at [181, 46] on button "Reportes" at bounding box center [166, 49] width 34 height 17
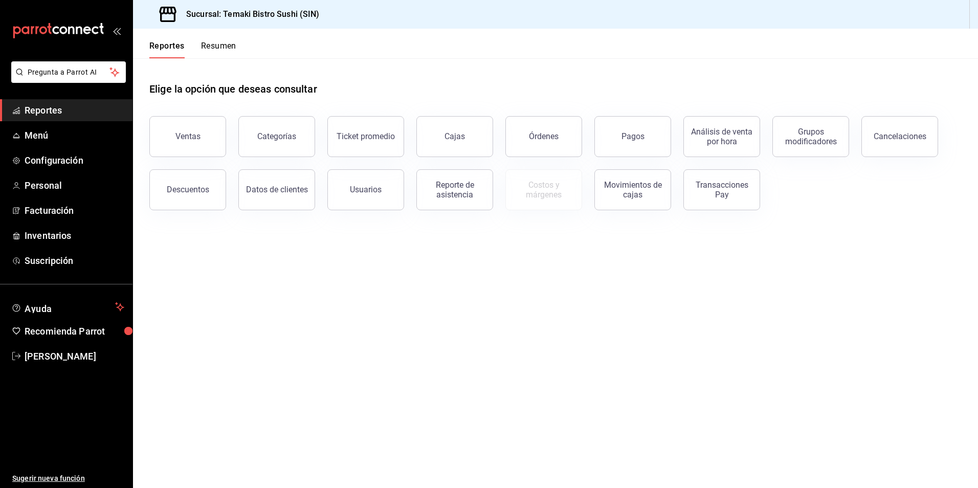
click at [219, 44] on button "Resumen" at bounding box center [218, 49] width 35 height 17
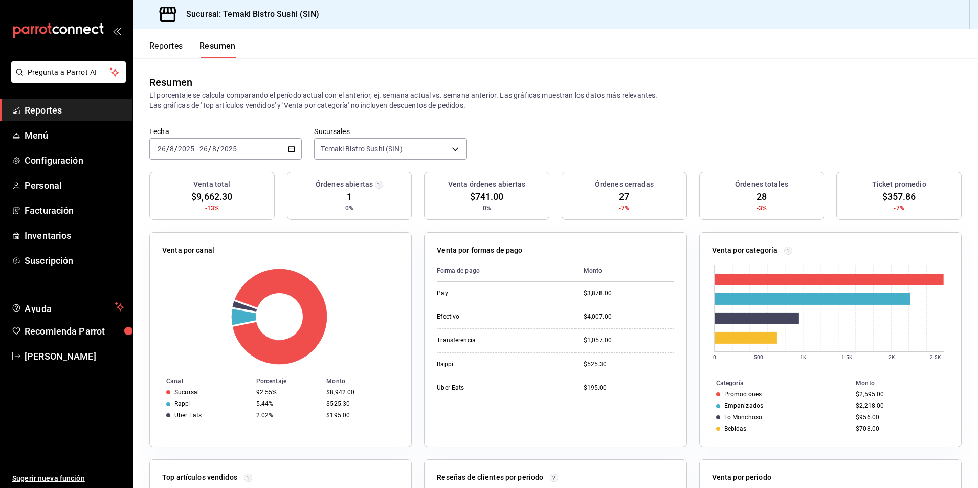
click at [166, 43] on button "Reportes" at bounding box center [166, 49] width 34 height 17
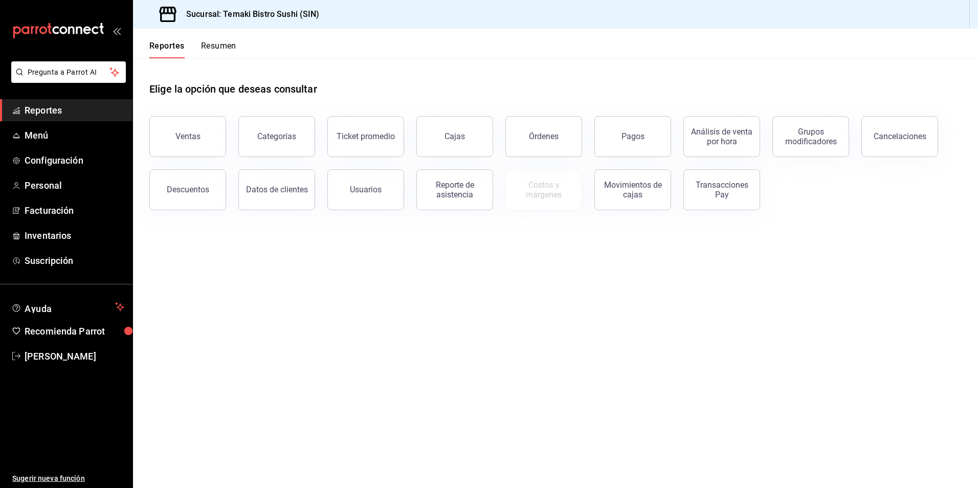
click at [216, 41] on button "Resumen" at bounding box center [218, 49] width 35 height 17
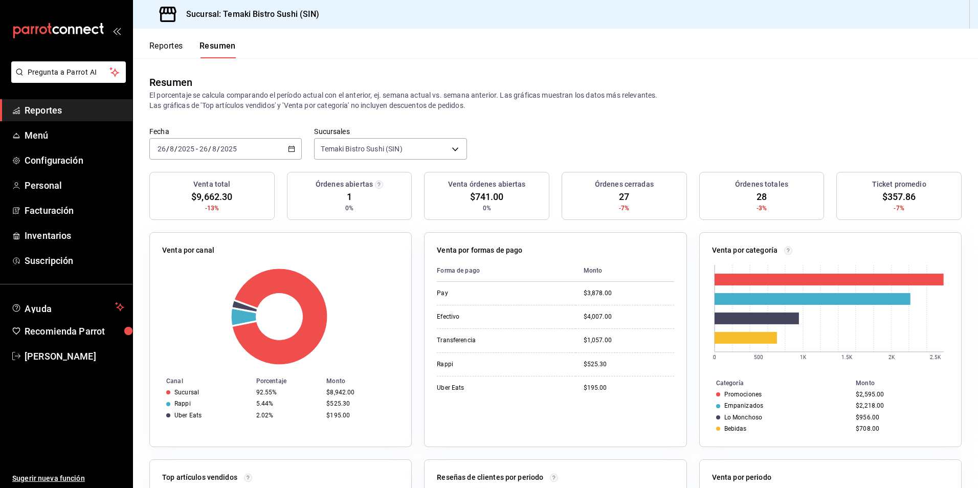
click at [170, 45] on button "Reportes" at bounding box center [166, 49] width 34 height 17
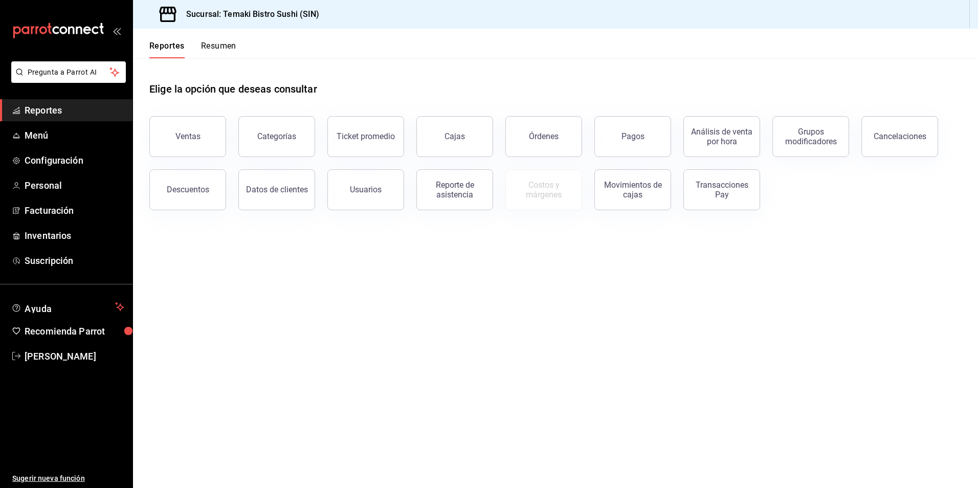
click at [227, 52] on button "Resumen" at bounding box center [218, 49] width 35 height 17
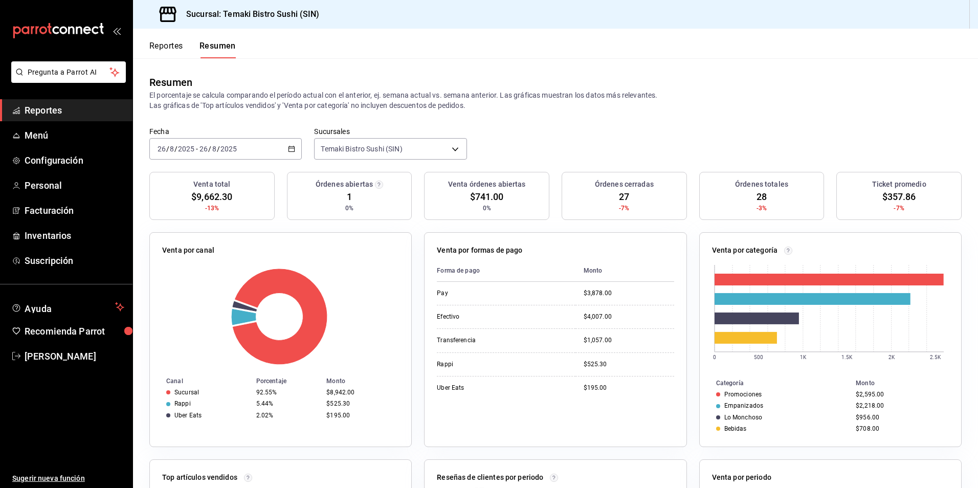
click at [177, 44] on button "Reportes" at bounding box center [166, 49] width 34 height 17
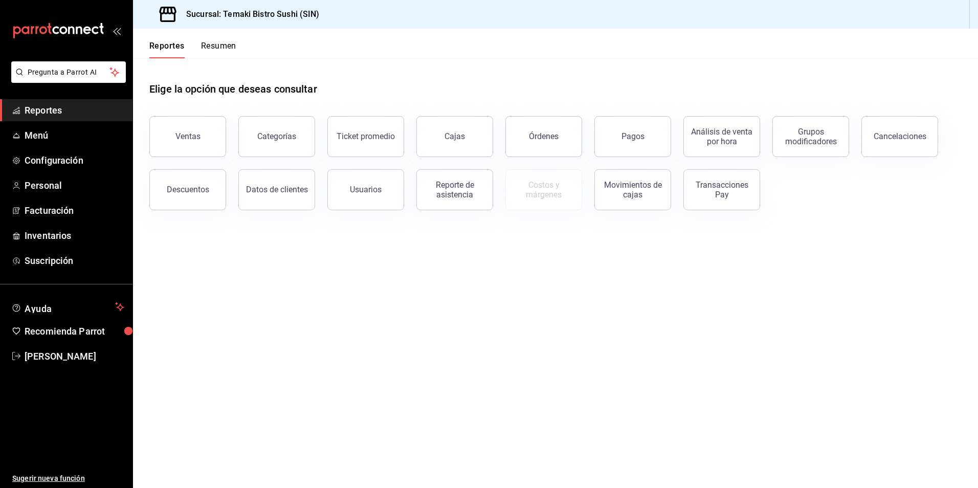
click at [229, 48] on button "Resumen" at bounding box center [218, 49] width 35 height 17
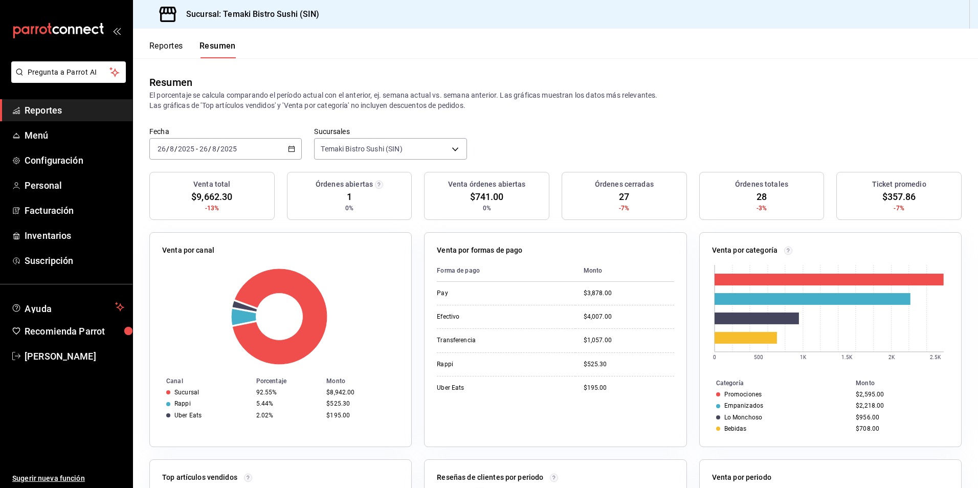
click at [169, 45] on button "Reportes" at bounding box center [166, 49] width 34 height 17
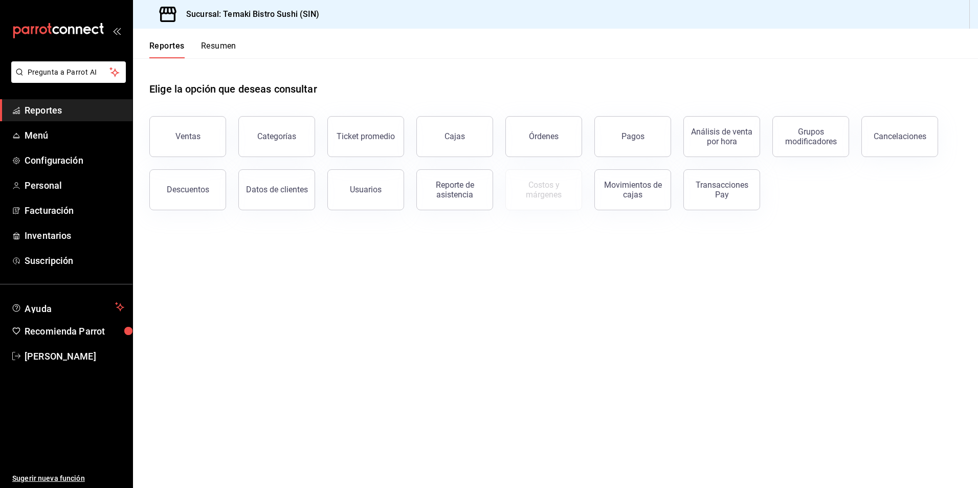
click at [234, 44] on button "Resumen" at bounding box center [218, 49] width 35 height 17
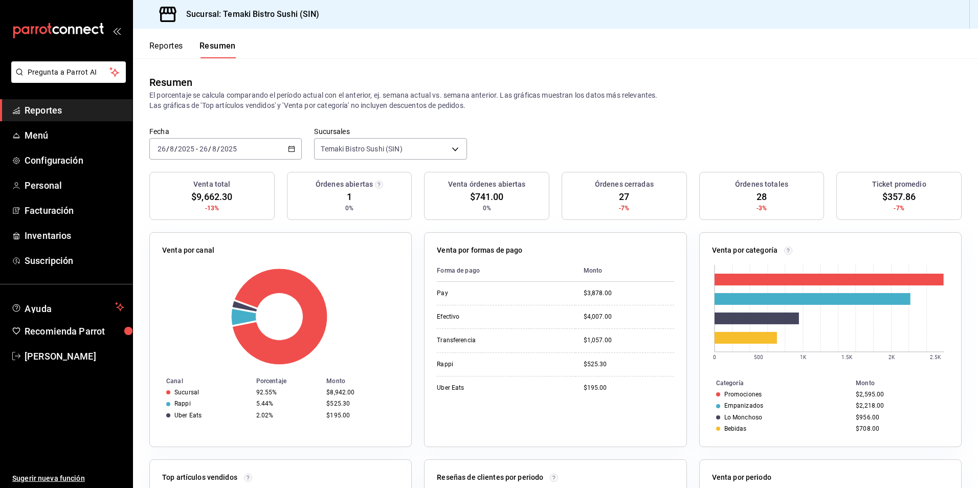
click at [177, 47] on button "Reportes" at bounding box center [166, 49] width 34 height 17
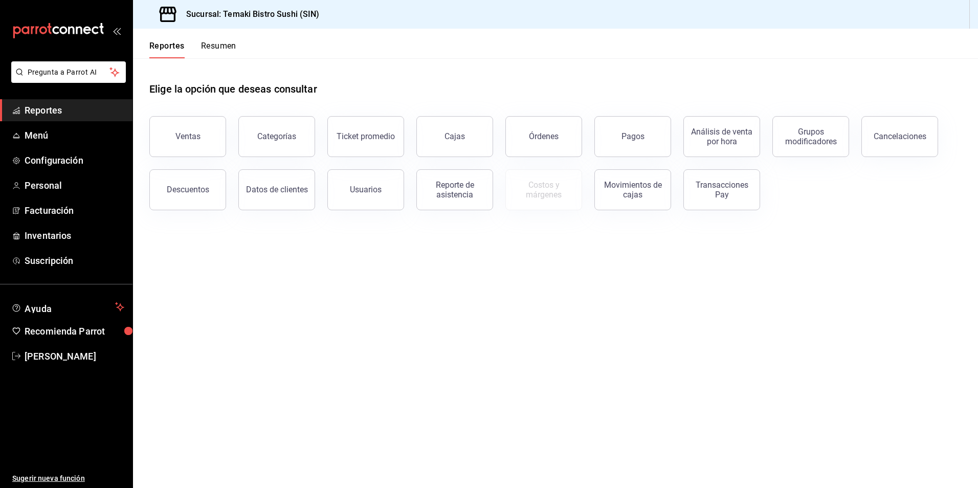
click at [225, 48] on button "Resumen" at bounding box center [218, 49] width 35 height 17
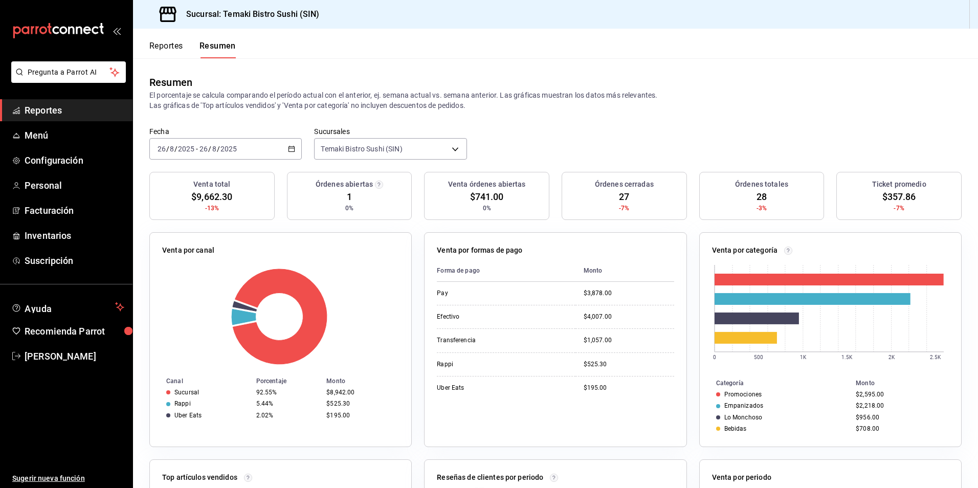
click at [155, 54] on button "Reportes" at bounding box center [166, 49] width 34 height 17
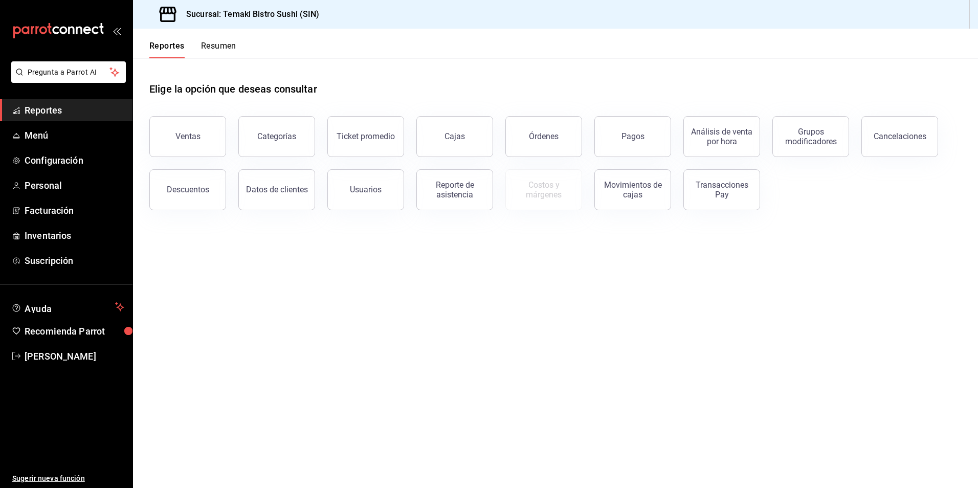
click at [210, 50] on button "Resumen" at bounding box center [218, 49] width 35 height 17
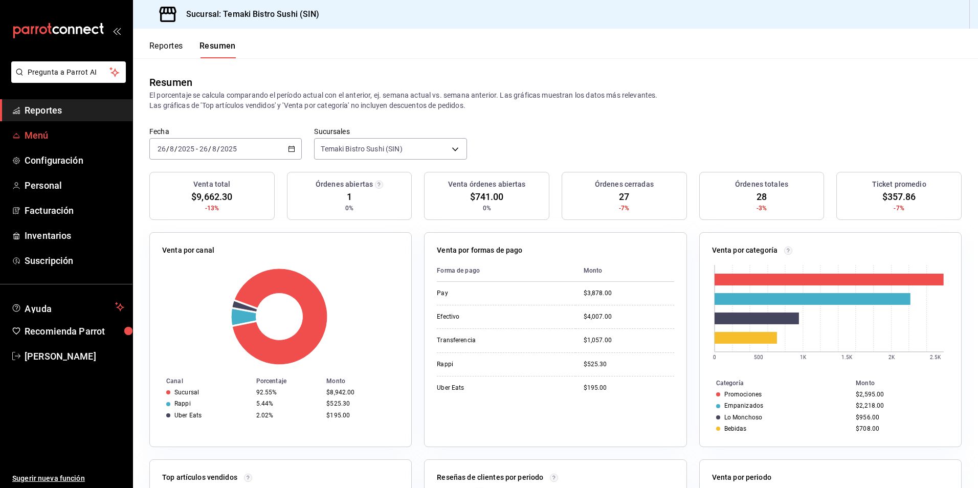
click at [65, 130] on span "Menú" at bounding box center [75, 135] width 100 height 14
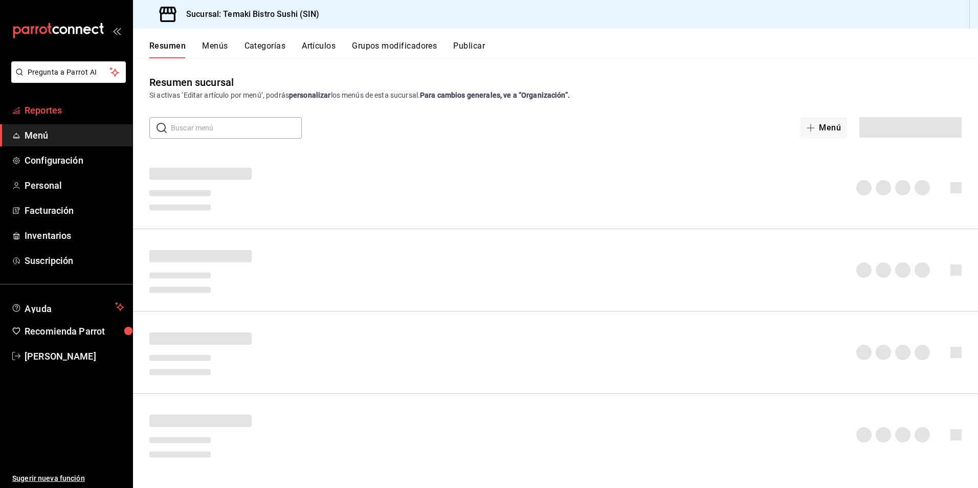
click at [67, 117] on span "Reportes" at bounding box center [75, 110] width 100 height 14
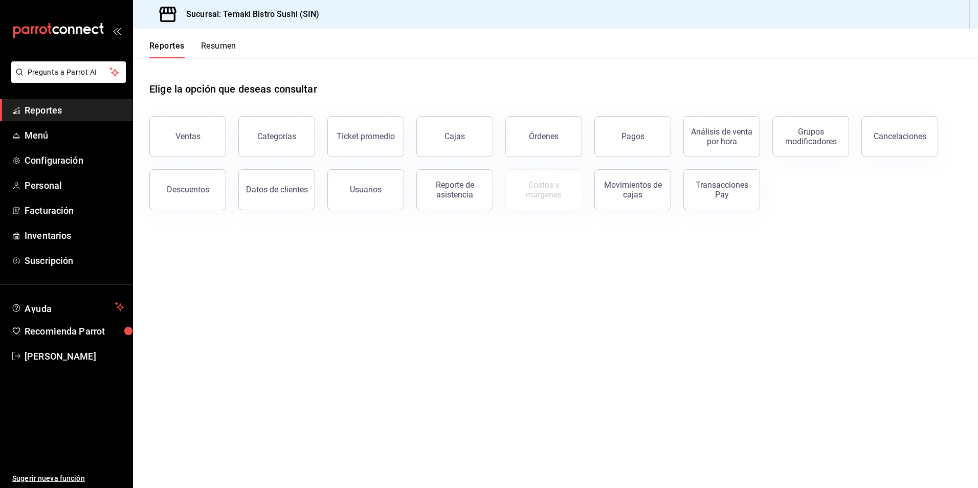
click at [204, 45] on button "Resumen" at bounding box center [218, 49] width 35 height 17
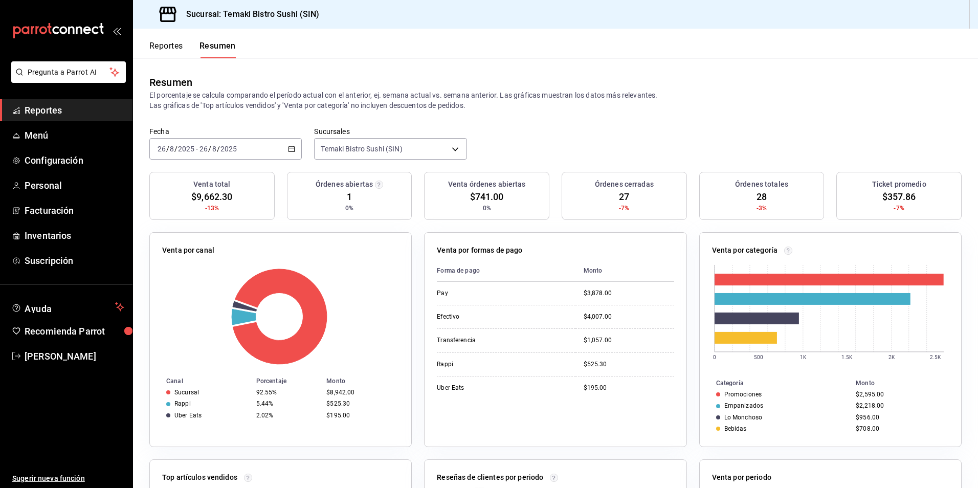
click at [159, 45] on button "Reportes" at bounding box center [166, 49] width 34 height 17
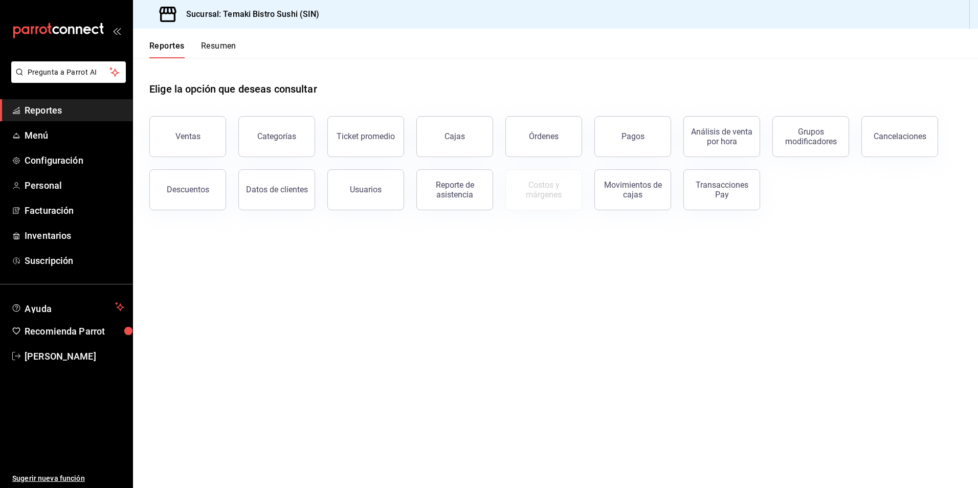
click at [228, 43] on button "Resumen" at bounding box center [218, 49] width 35 height 17
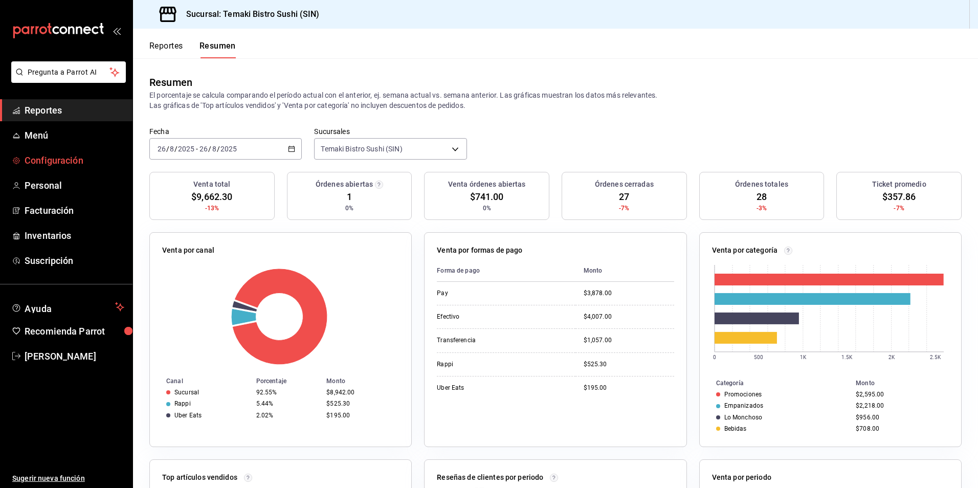
click at [85, 160] on span "Configuración" at bounding box center [75, 160] width 100 height 14
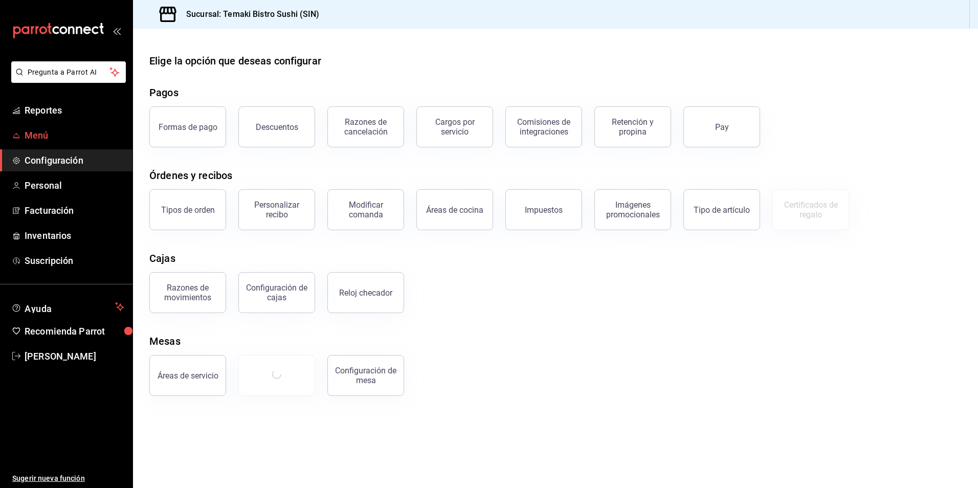
click at [78, 143] on link "Menú" at bounding box center [66, 135] width 132 height 22
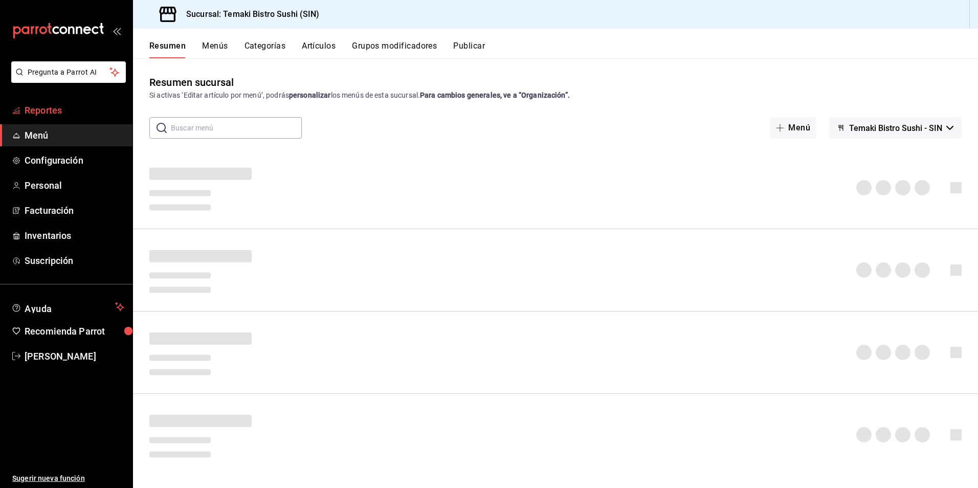
click at [79, 115] on span "Reportes" at bounding box center [75, 110] width 100 height 14
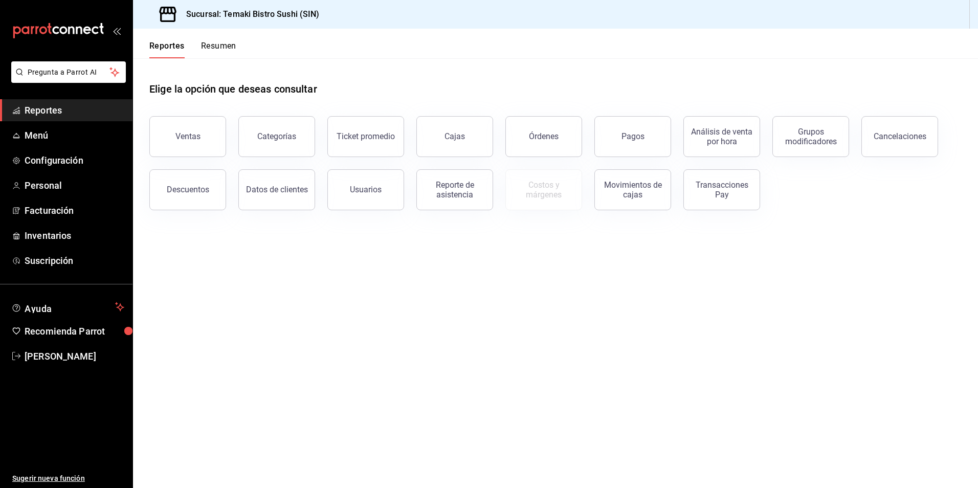
click at [211, 52] on button "Resumen" at bounding box center [218, 49] width 35 height 17
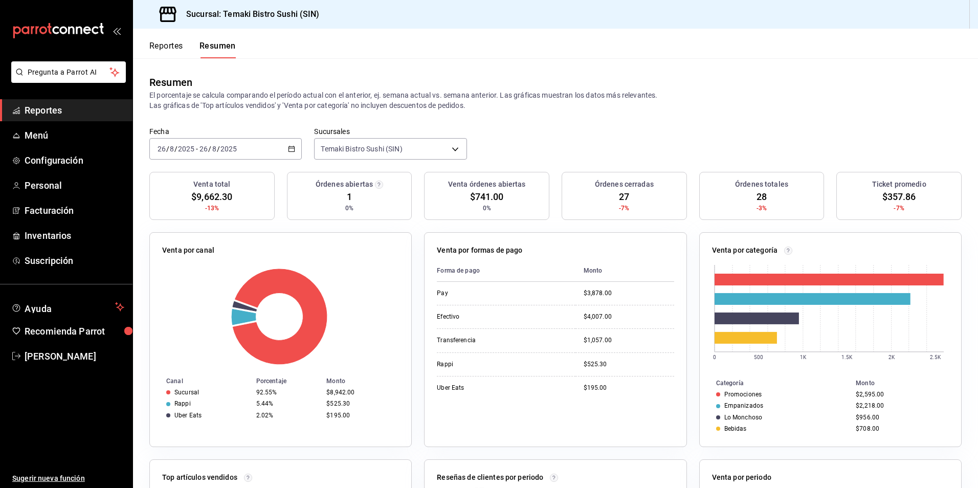
click at [174, 34] on div "Reportes Resumen" at bounding box center [184, 44] width 103 height 30
click at [176, 47] on button "Reportes" at bounding box center [166, 49] width 34 height 17
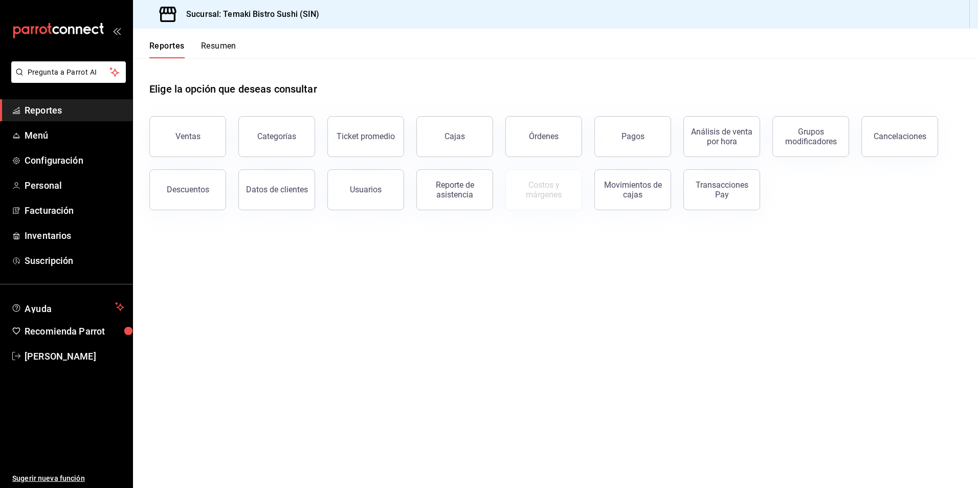
click at [205, 46] on button "Resumen" at bounding box center [218, 49] width 35 height 17
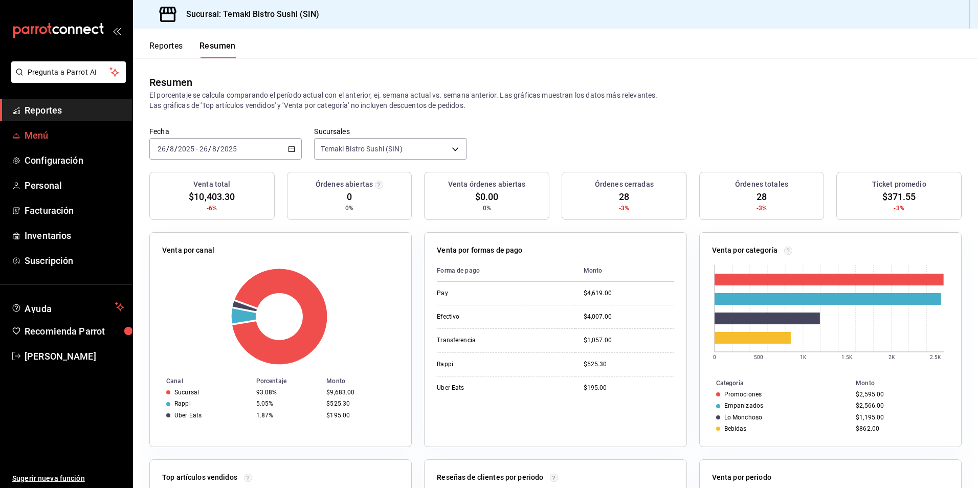
click at [69, 131] on span "Menú" at bounding box center [75, 135] width 100 height 14
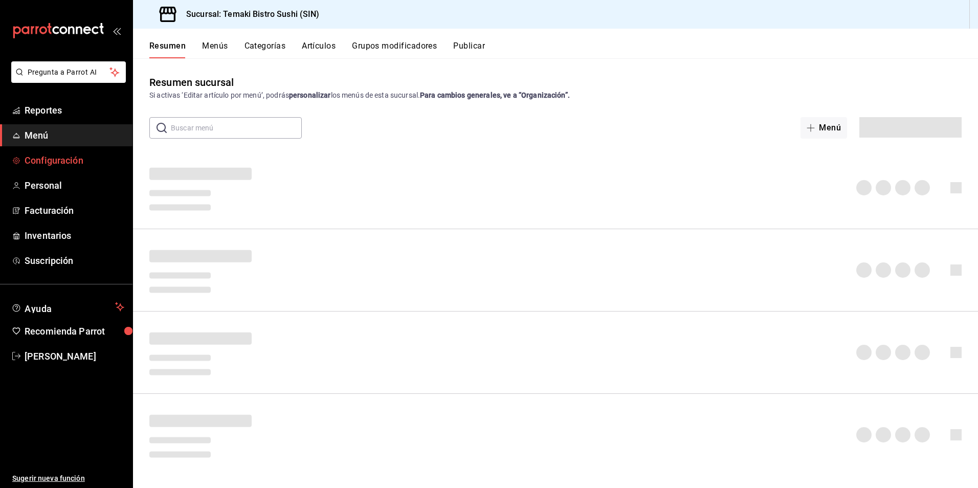
click at [65, 153] on span "Configuración" at bounding box center [75, 160] width 100 height 14
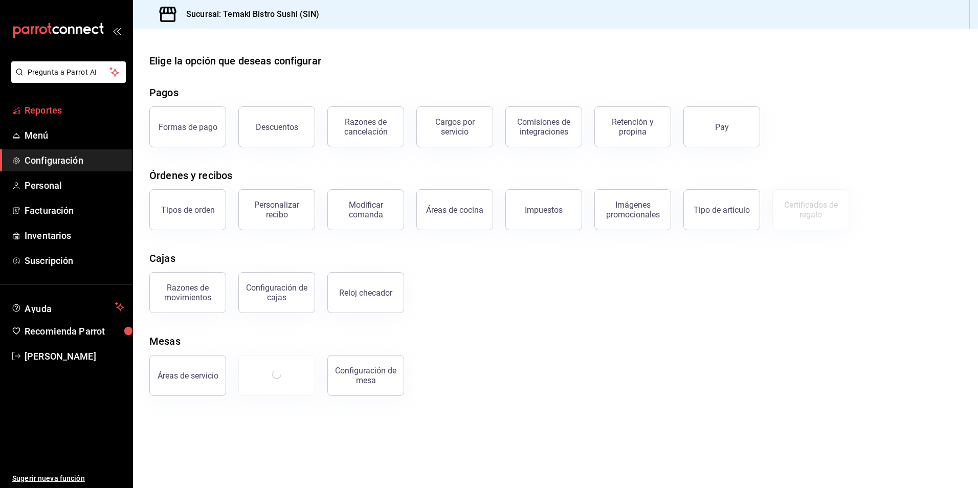
click at [75, 113] on span "Reportes" at bounding box center [75, 110] width 100 height 14
